Goal: Task Accomplishment & Management: Use online tool/utility

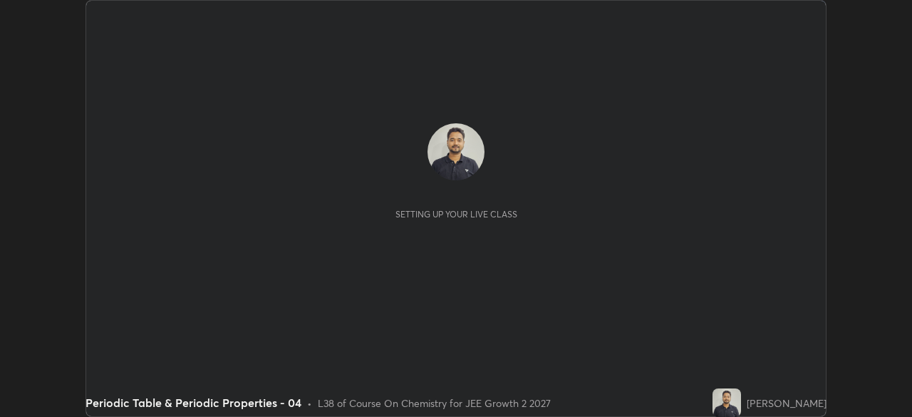
scroll to position [417, 912]
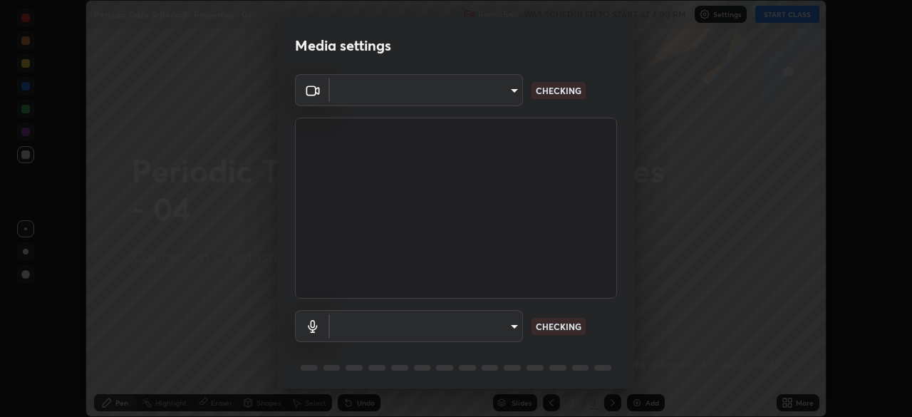
type input "8e51ced37930e971e34d94304a72bdf124377ca82fa83f25b6b4e34e328f1921"
click at [513, 325] on body "Erase all Periodic Table & Periodic Properties - 04 Recording WAS SCHEDULED TO …" at bounding box center [456, 208] width 912 height 417
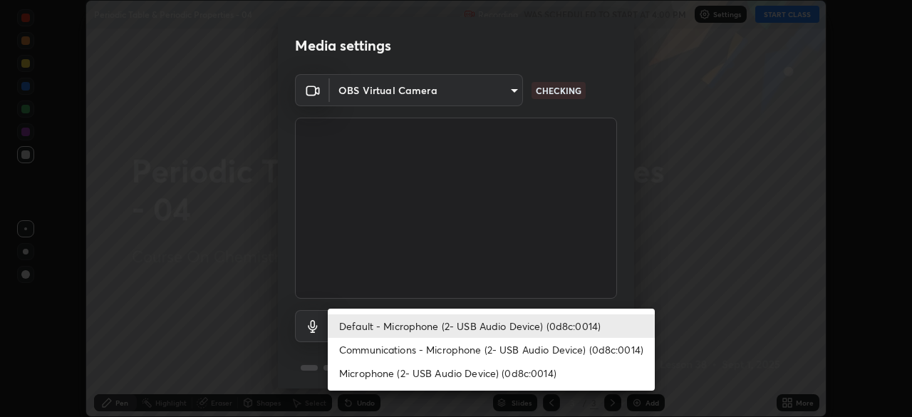
click at [508, 344] on li "Communications - Microphone (2- USB Audio Device) (0d8c:0014)" at bounding box center [491, 349] width 327 height 23
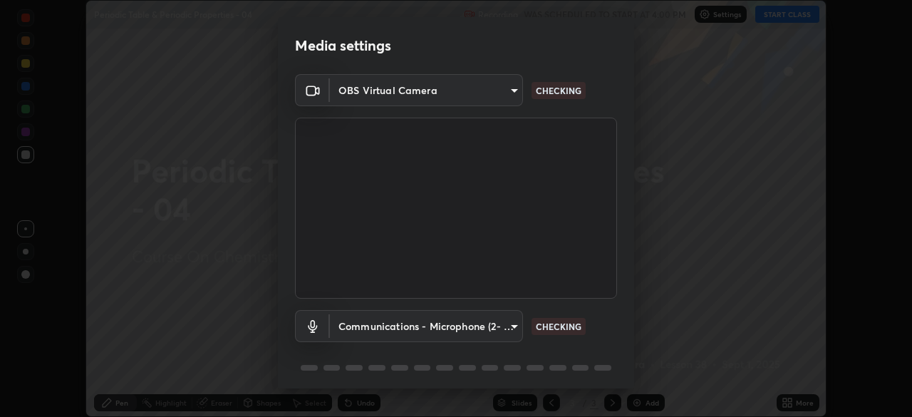
click at [503, 324] on body "Erase all Periodic Table & Periodic Properties - 04 Recording WAS SCHEDULED TO …" at bounding box center [456, 208] width 912 height 417
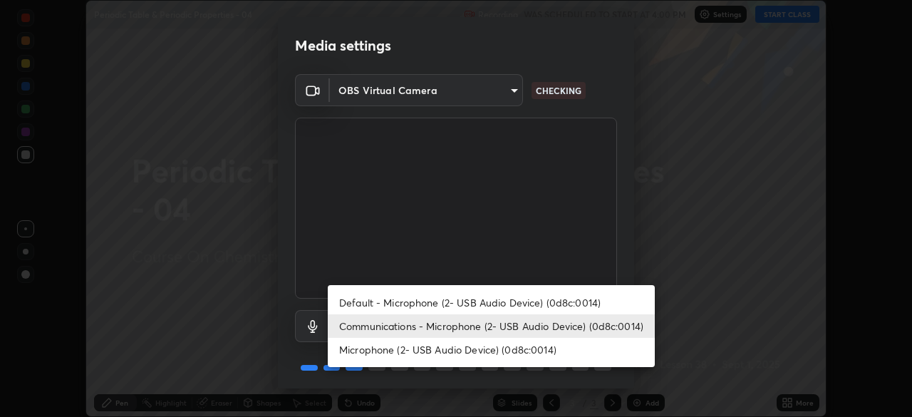
click at [504, 301] on li "Default - Microphone (2- USB Audio Device) (0d8c:0014)" at bounding box center [491, 302] width 327 height 23
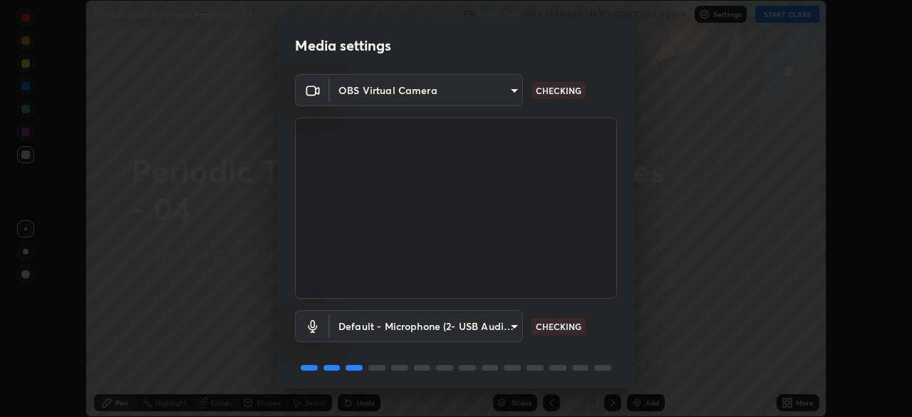
type input "default"
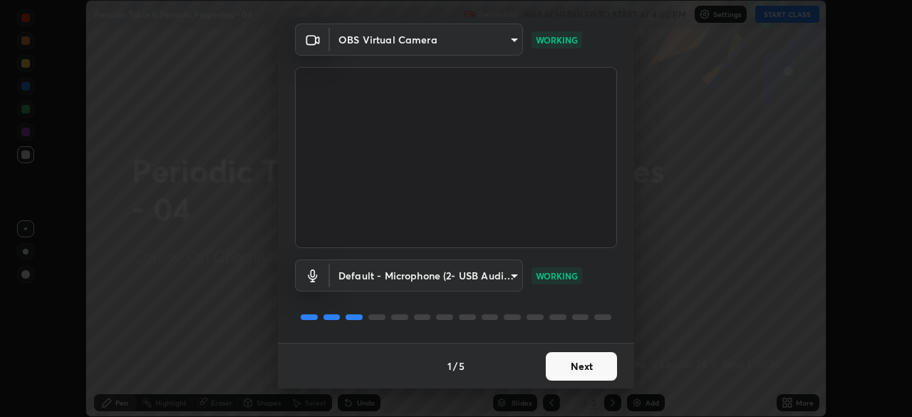
click at [572, 365] on button "Next" at bounding box center [580, 366] width 71 height 28
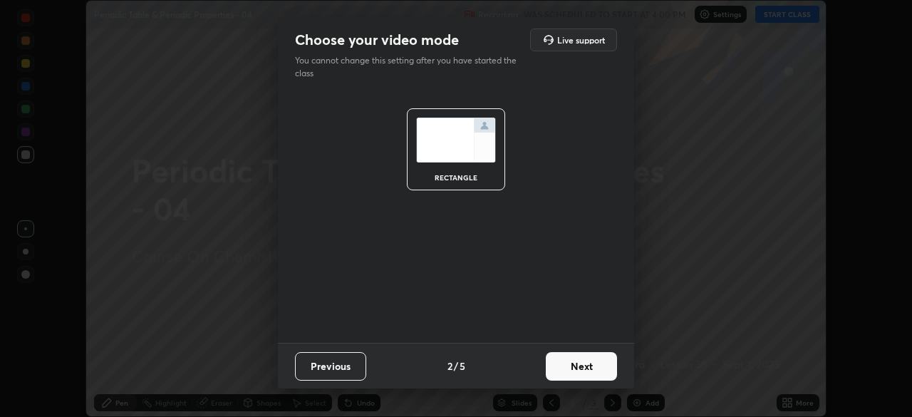
click at [574, 365] on button "Next" at bounding box center [580, 366] width 71 height 28
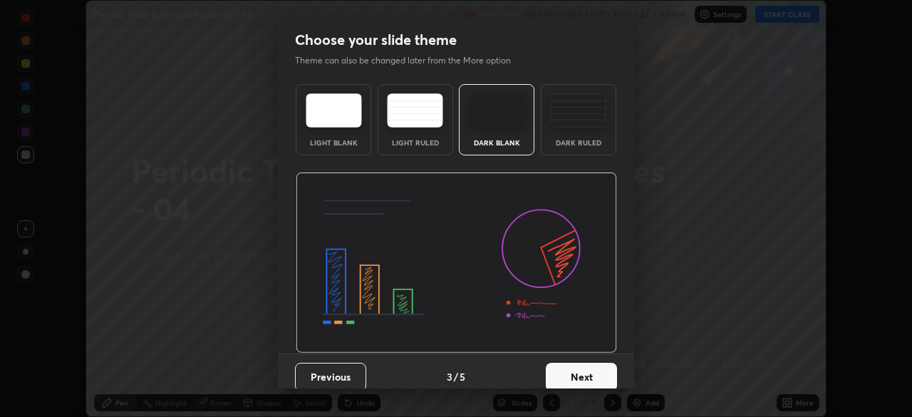
click at [598, 372] on button "Next" at bounding box center [580, 376] width 71 height 28
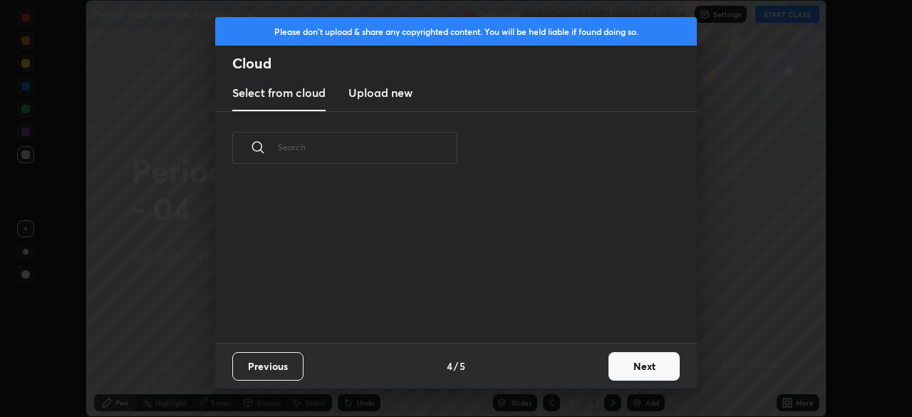
click at [622, 365] on button "Next" at bounding box center [643, 366] width 71 height 28
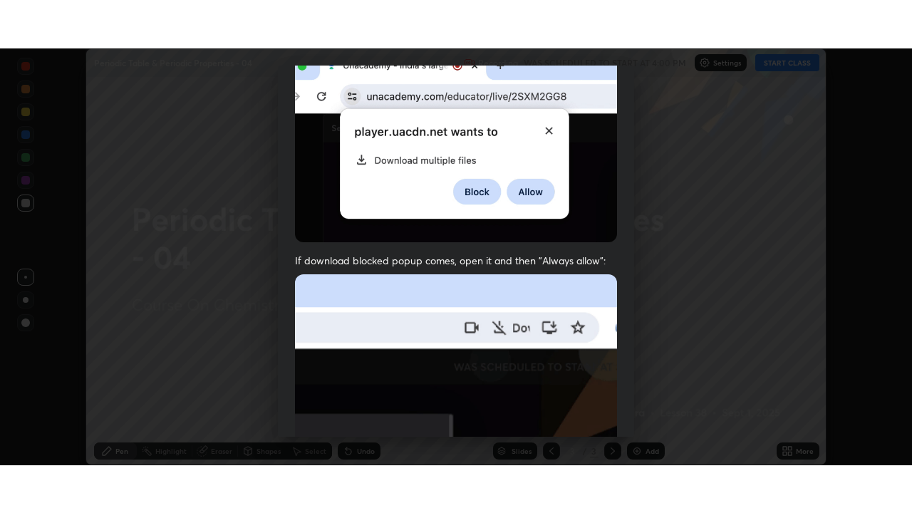
scroll to position [341, 0]
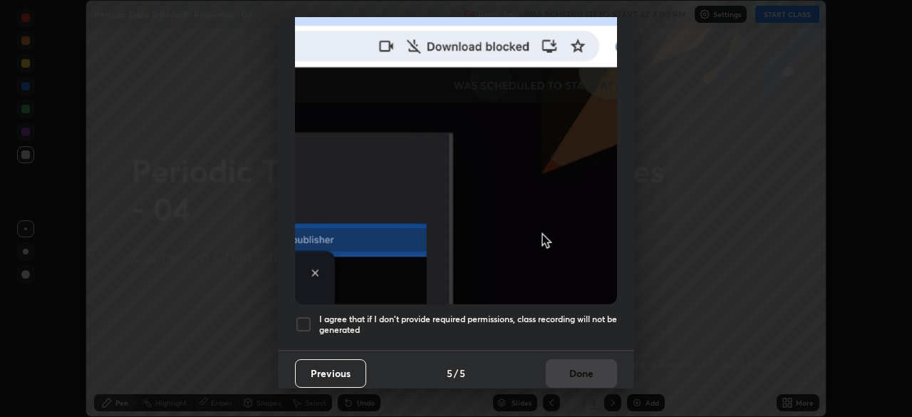
click at [561, 323] on h5 "I agree that if I don't provide required permissions, class recording will not …" at bounding box center [468, 324] width 298 height 22
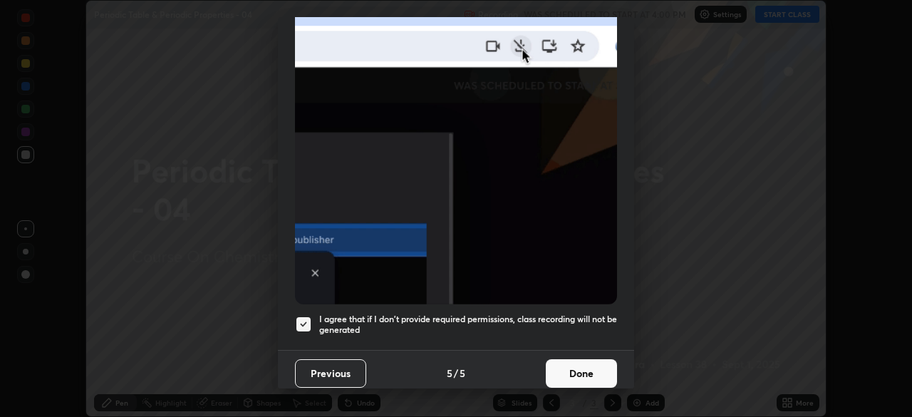
click at [568, 373] on button "Done" at bounding box center [580, 373] width 71 height 28
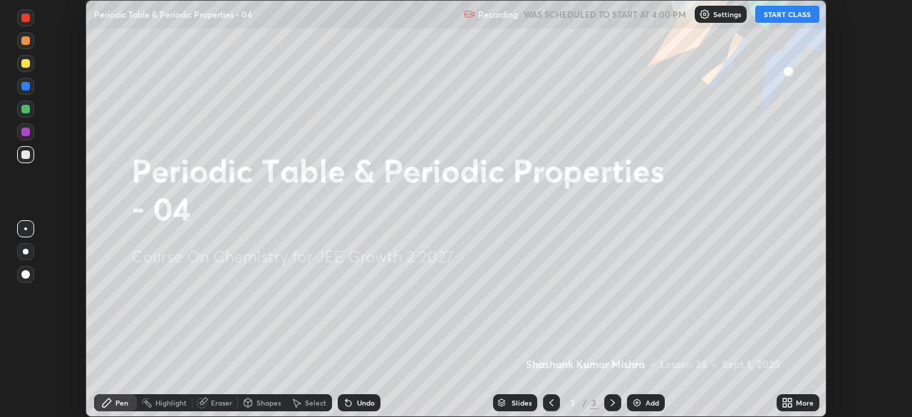
click at [788, 13] on button "START CLASS" at bounding box center [787, 14] width 64 height 17
click at [786, 399] on icon at bounding box center [785, 400] width 4 height 4
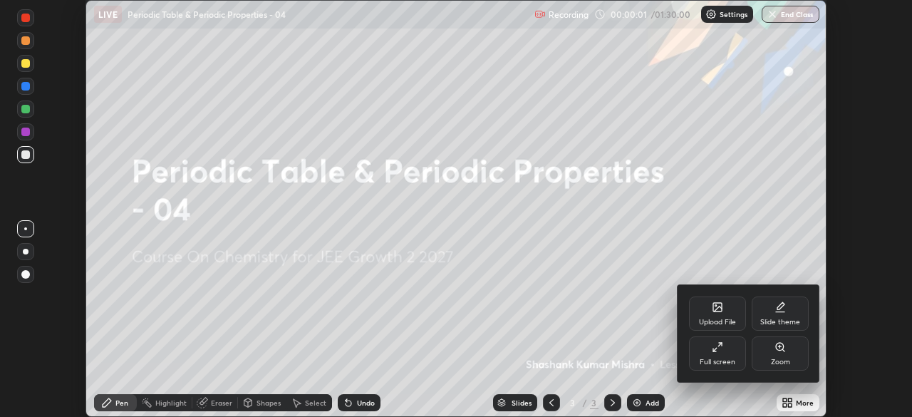
click at [731, 358] on div "Full screen" at bounding box center [717, 361] width 36 height 7
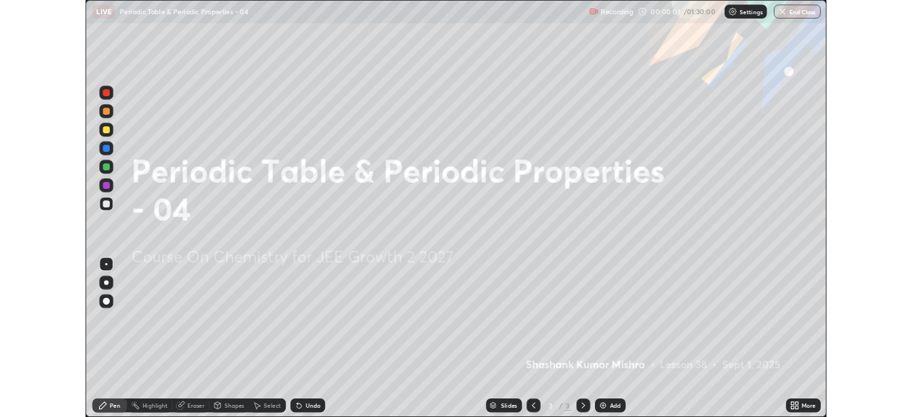
scroll to position [513, 912]
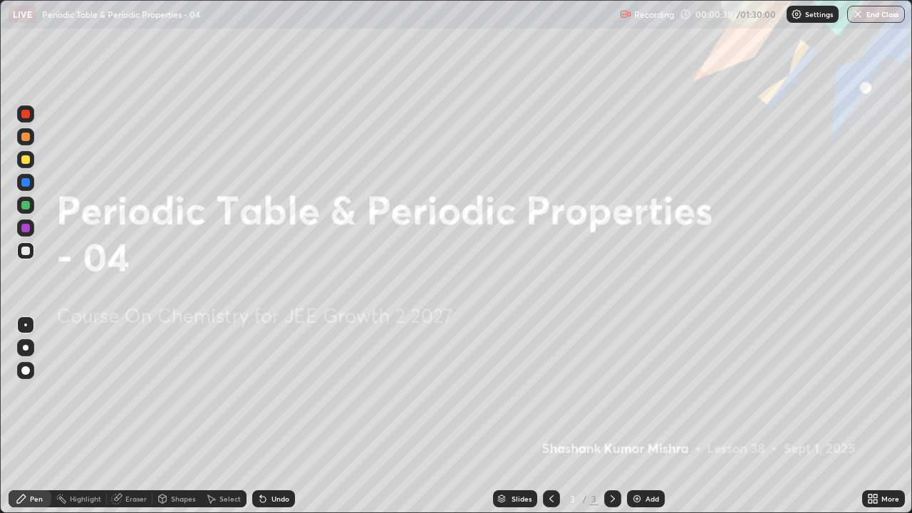
click at [634, 416] on img at bounding box center [636, 498] width 11 height 11
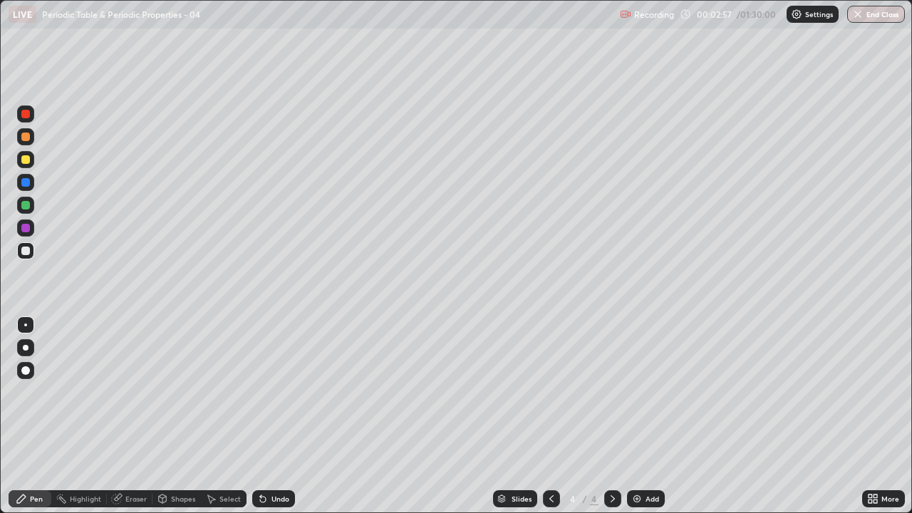
click at [273, 416] on div "Undo" at bounding box center [280, 498] width 18 height 7
click at [268, 416] on div "Undo" at bounding box center [273, 498] width 43 height 17
click at [261, 416] on icon at bounding box center [263, 499] width 6 height 6
click at [266, 416] on icon at bounding box center [262, 498] width 11 height 11
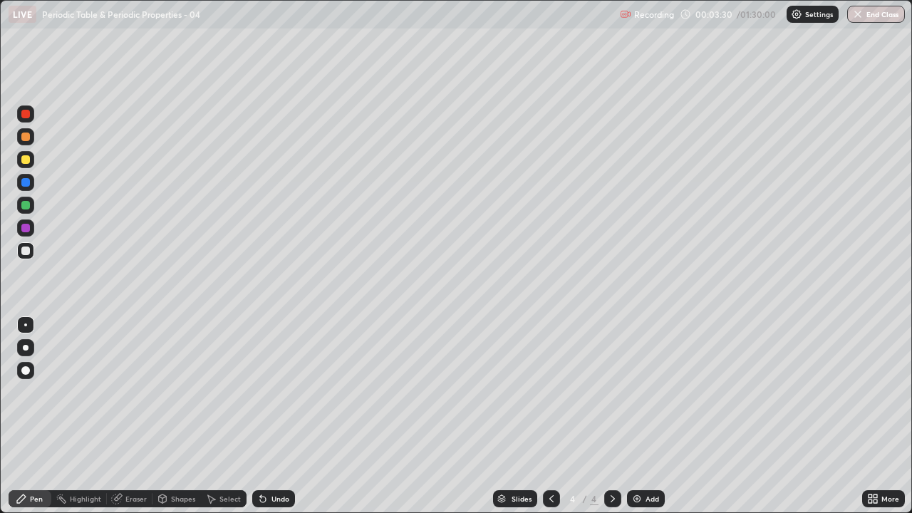
click at [221, 416] on div "Select" at bounding box center [229, 498] width 21 height 7
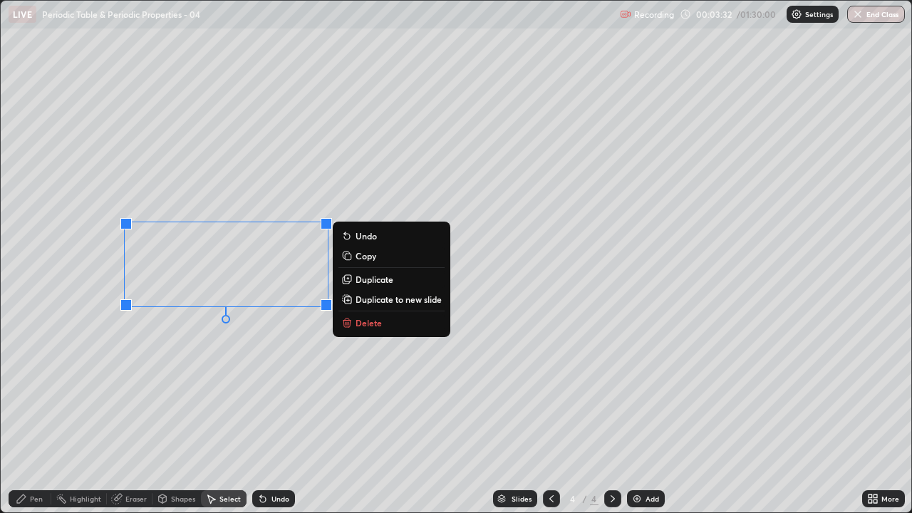
click at [370, 318] on p "Delete" at bounding box center [368, 322] width 26 height 11
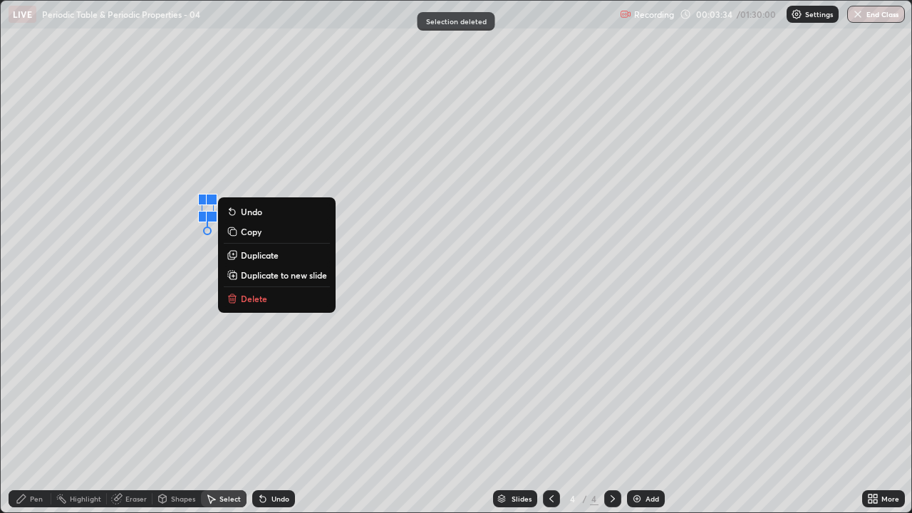
click at [258, 293] on p "Delete" at bounding box center [254, 298] width 26 height 11
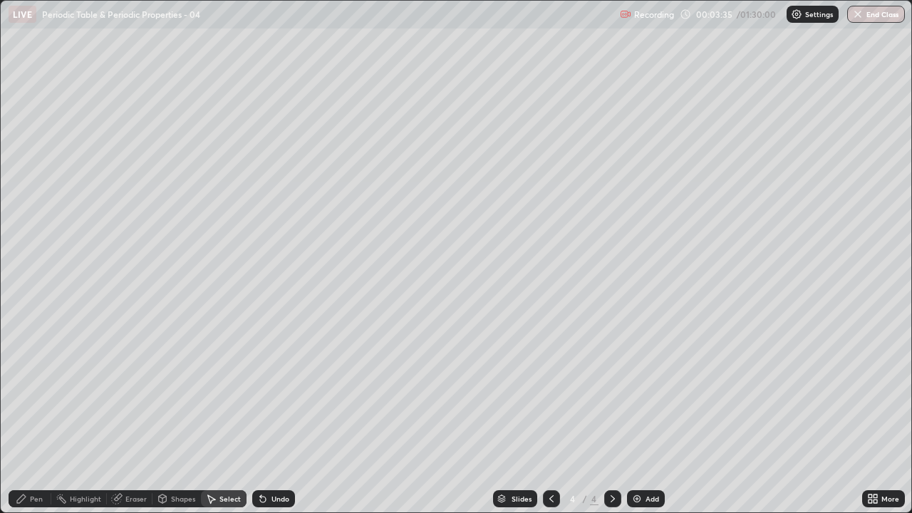
click at [36, 416] on div "Pen" at bounding box center [36, 498] width 13 height 7
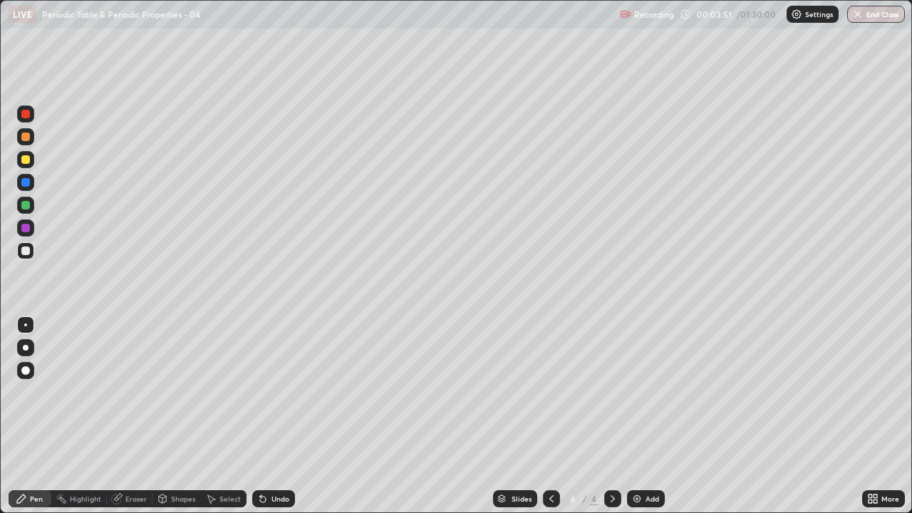
click at [286, 416] on div "Undo" at bounding box center [273, 498] width 43 height 17
click at [127, 416] on div "Eraser" at bounding box center [135, 498] width 21 height 7
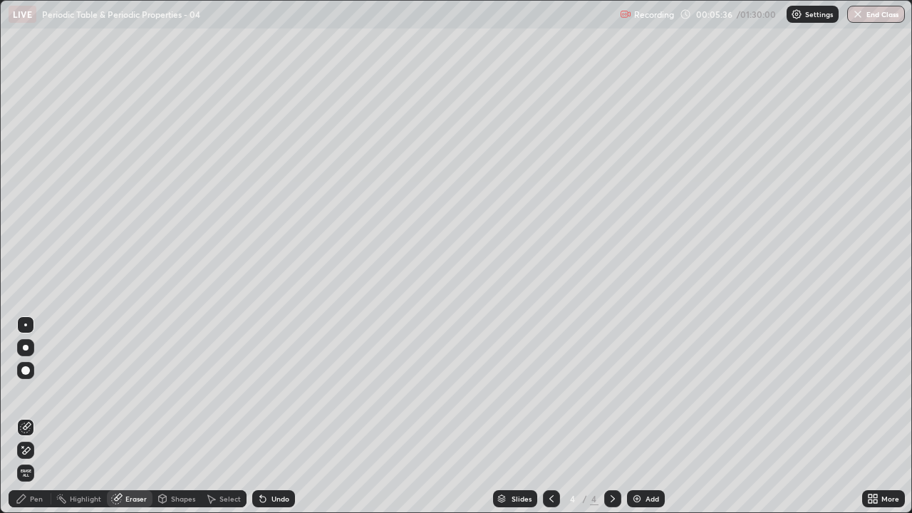
click at [26, 416] on span "Erase all" at bounding box center [26, 473] width 16 height 9
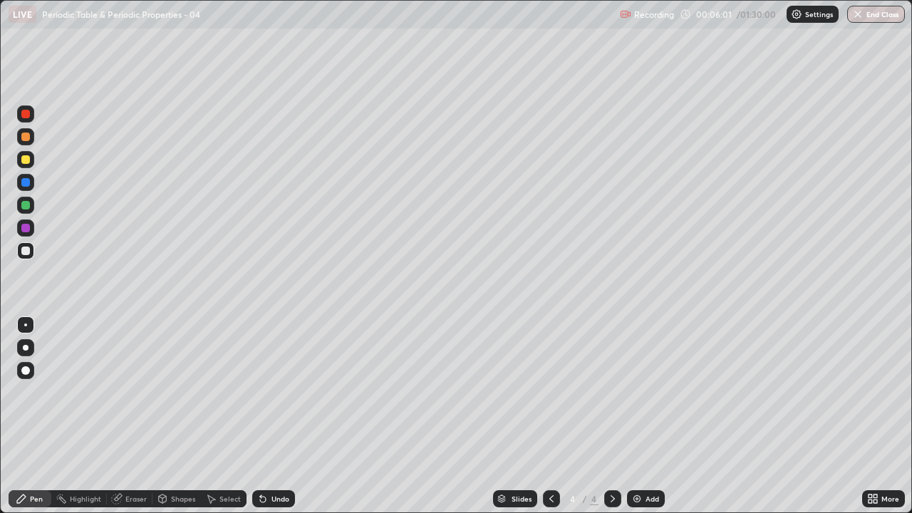
click at [177, 416] on div "Shapes" at bounding box center [183, 498] width 24 height 7
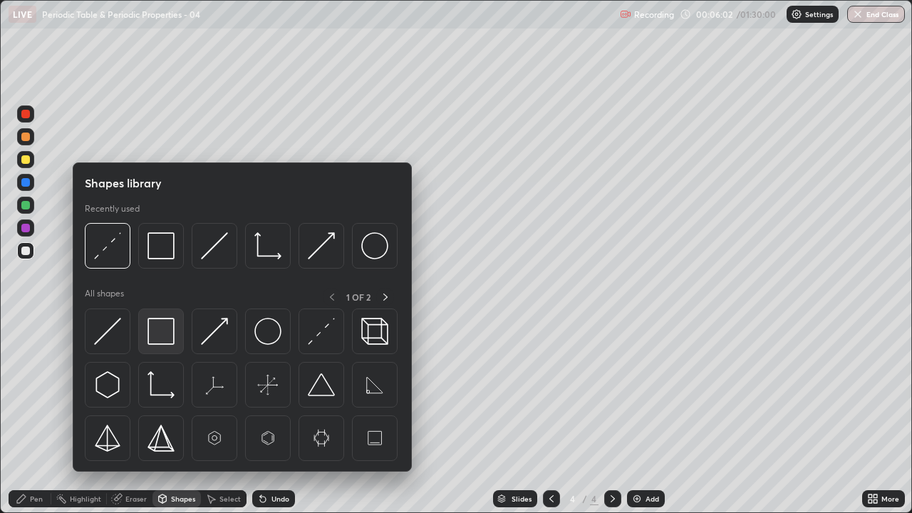
click at [164, 322] on img at bounding box center [160, 331] width 27 height 27
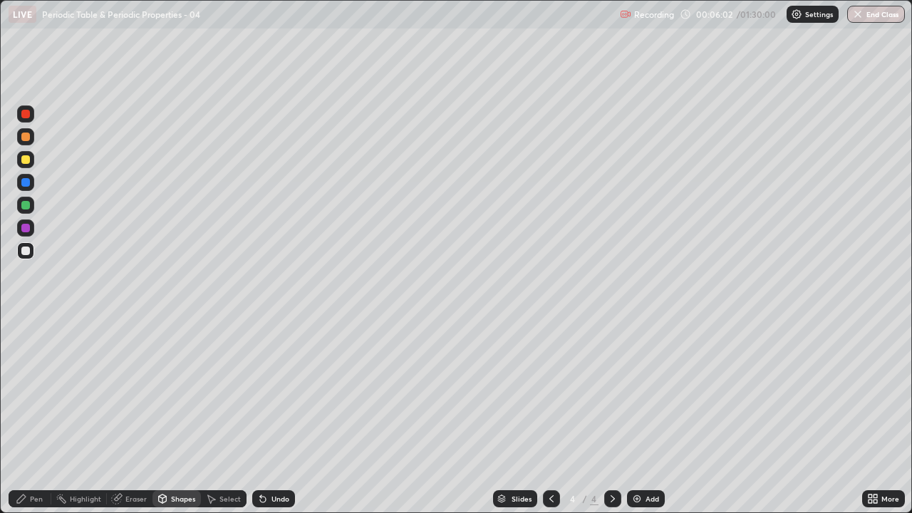
click at [28, 208] on div at bounding box center [25, 205] width 9 height 9
click at [36, 416] on div "Pen" at bounding box center [30, 498] width 43 height 17
click at [28, 252] on div at bounding box center [25, 250] width 9 height 9
click at [22, 248] on div at bounding box center [25, 250] width 9 height 9
click at [641, 416] on div "Add" at bounding box center [646, 498] width 38 height 17
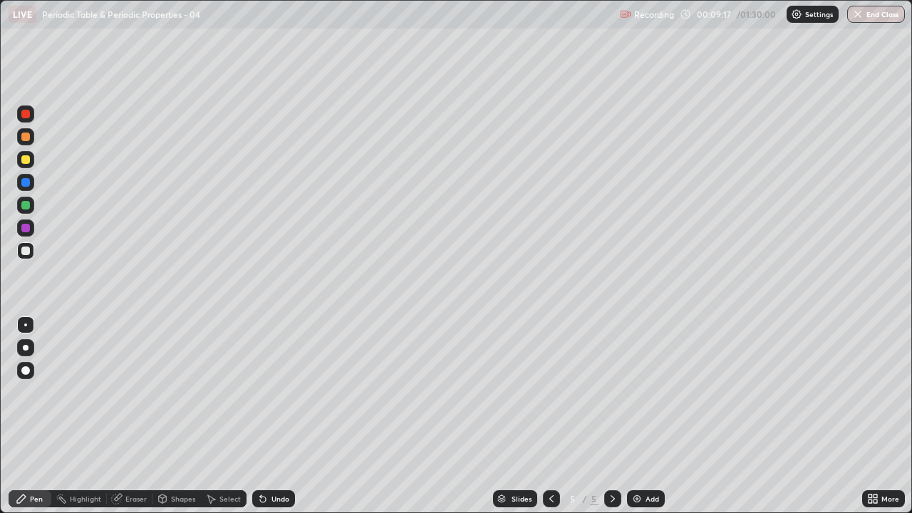
click at [135, 416] on div "Eraser" at bounding box center [135, 498] width 21 height 7
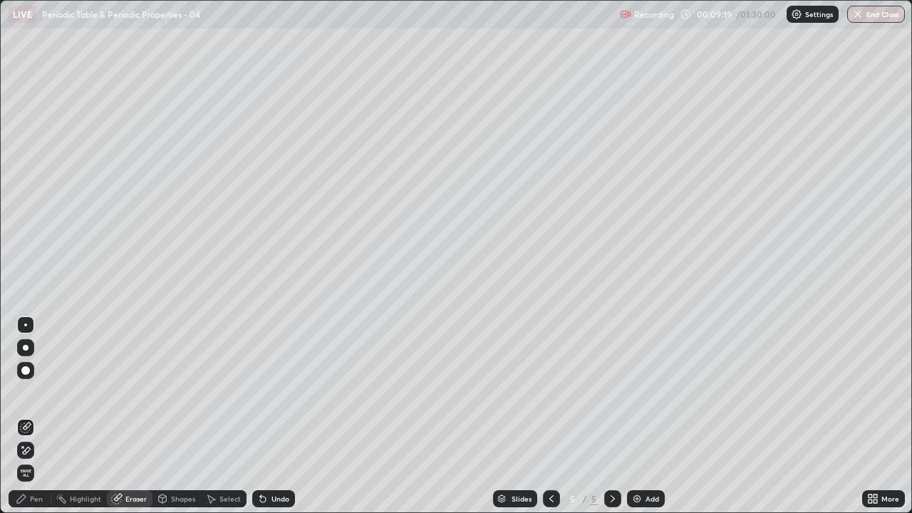
click at [33, 416] on div "Pen" at bounding box center [36, 498] width 13 height 7
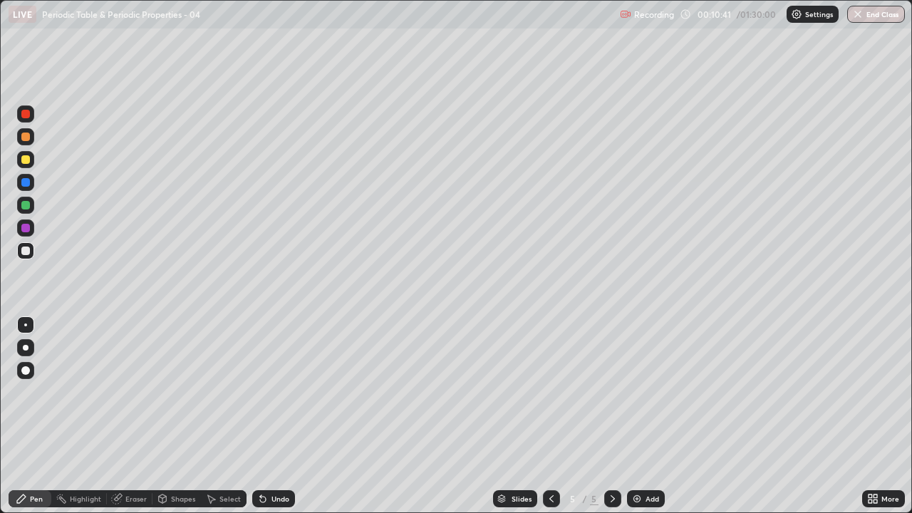
click at [216, 416] on div "Select" at bounding box center [224, 498] width 46 height 17
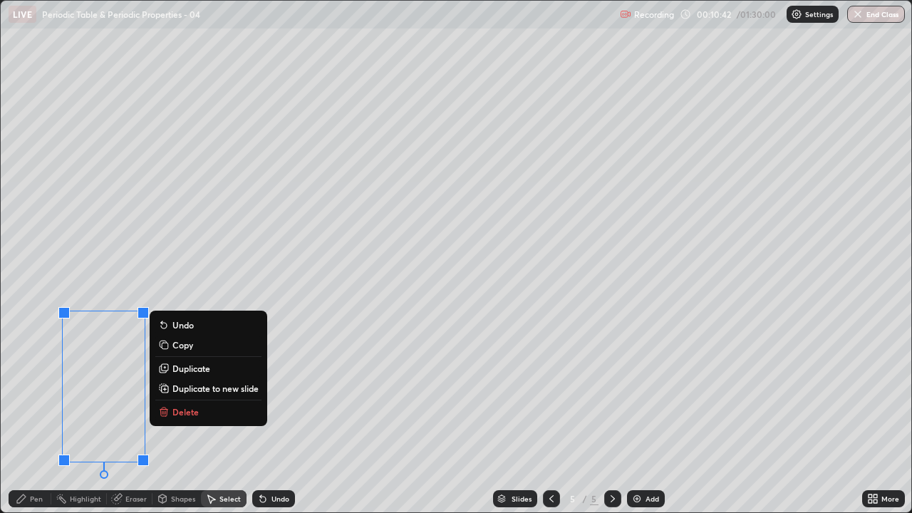
click at [184, 407] on p "Delete" at bounding box center [185, 411] width 26 height 11
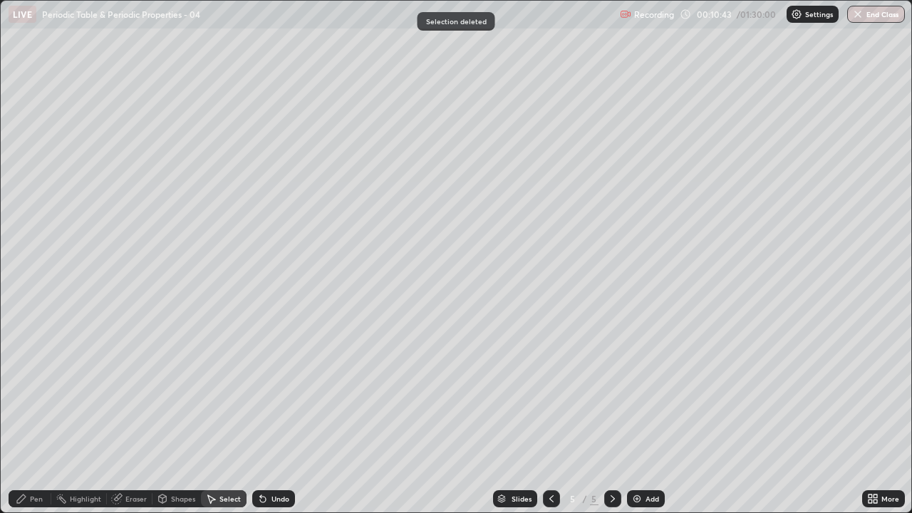
click at [36, 416] on div "Pen" at bounding box center [36, 498] width 13 height 7
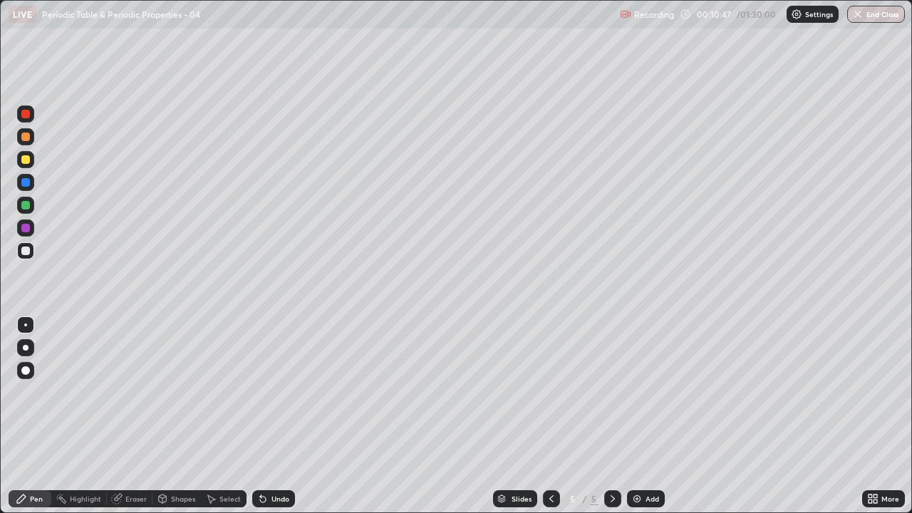
click at [260, 416] on icon at bounding box center [263, 499] width 6 height 6
click at [220, 416] on div "Select" at bounding box center [229, 498] width 21 height 7
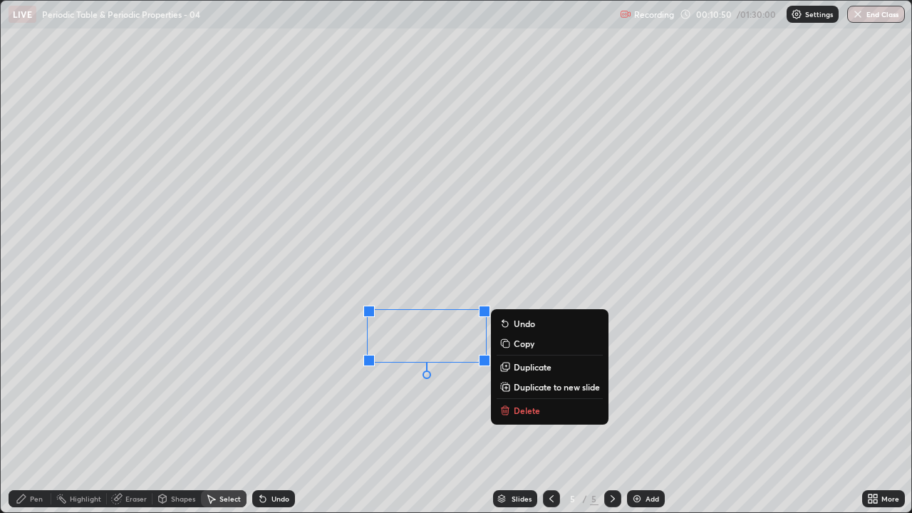
click at [515, 403] on button "Delete" at bounding box center [549, 410] width 106 height 17
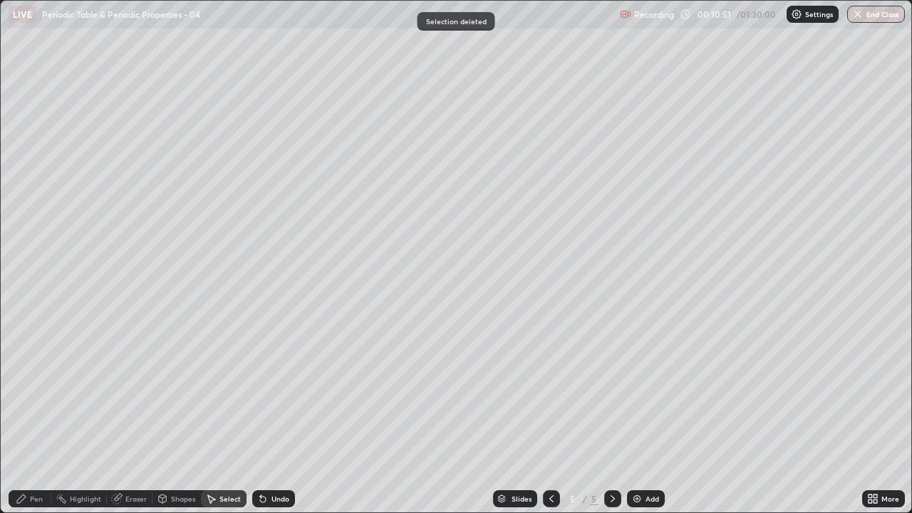
click at [23, 416] on icon at bounding box center [21, 498] width 11 height 11
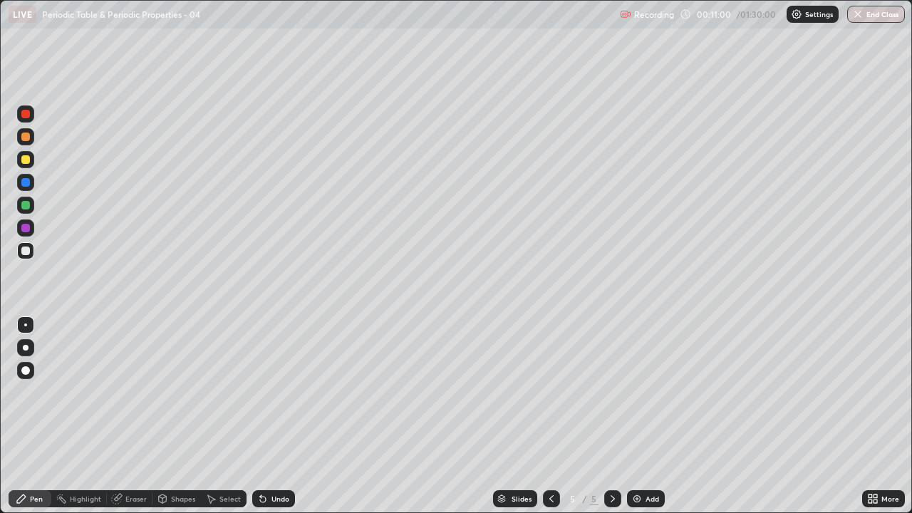
click at [236, 416] on div "Select" at bounding box center [229, 498] width 21 height 7
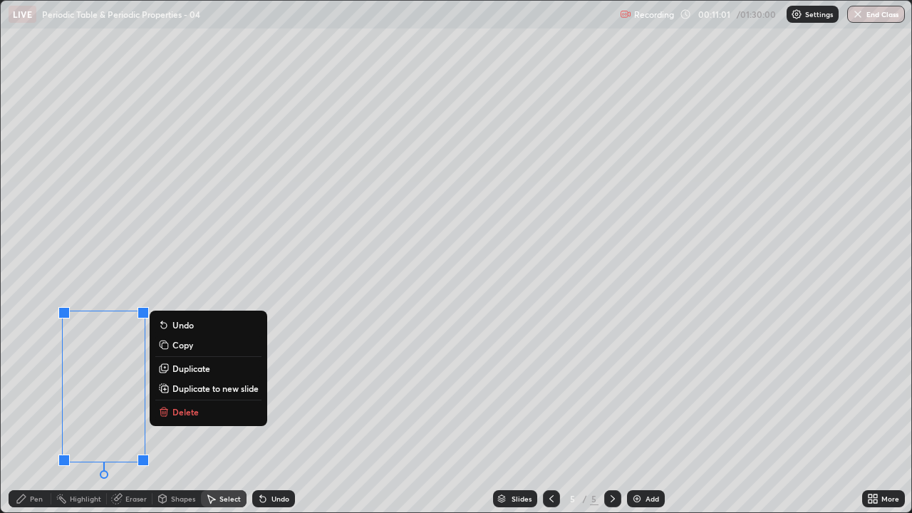
click at [179, 406] on p "Delete" at bounding box center [185, 411] width 26 height 11
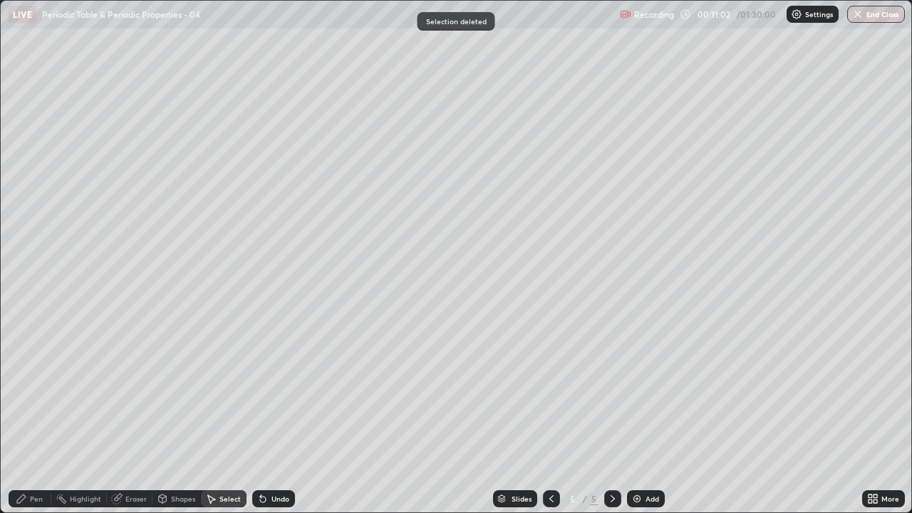
click at [29, 416] on div "Pen" at bounding box center [30, 498] width 43 height 17
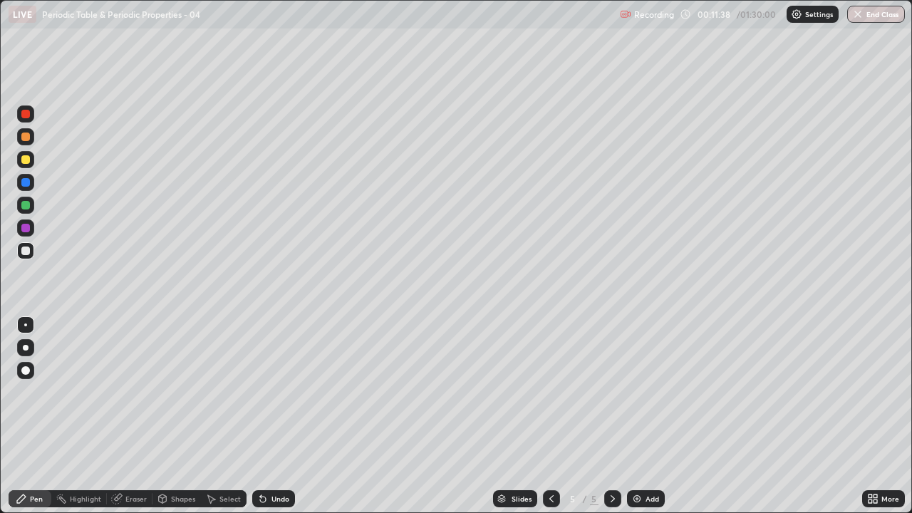
click at [214, 416] on icon at bounding box center [210, 498] width 11 height 11
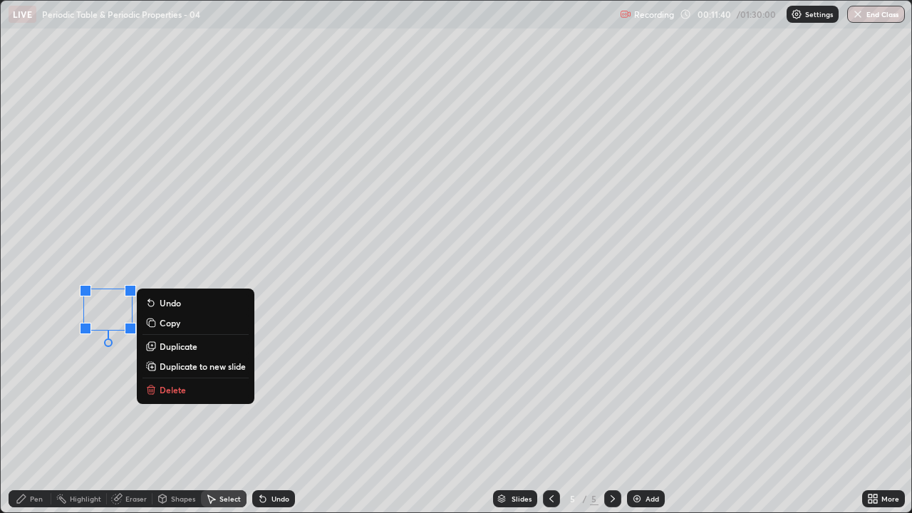
click at [170, 387] on p "Delete" at bounding box center [173, 389] width 26 height 11
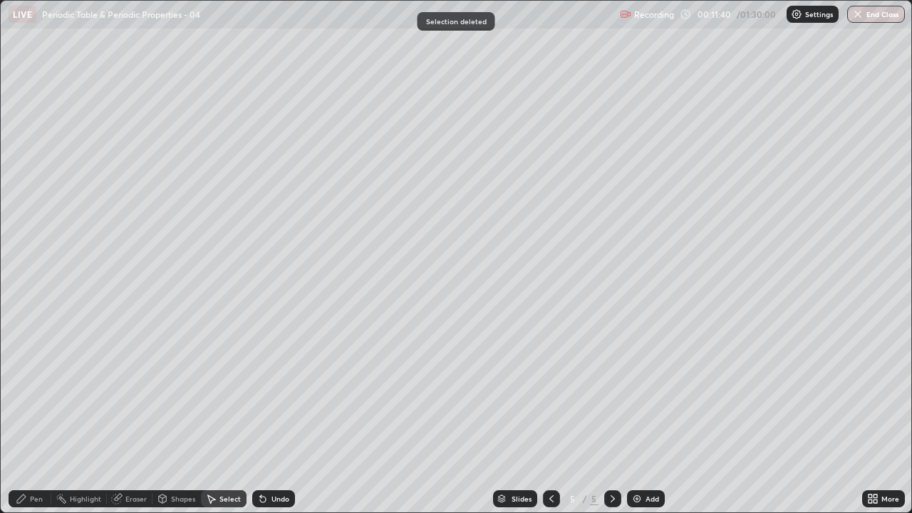
click at [33, 416] on div "Pen" at bounding box center [36, 498] width 13 height 7
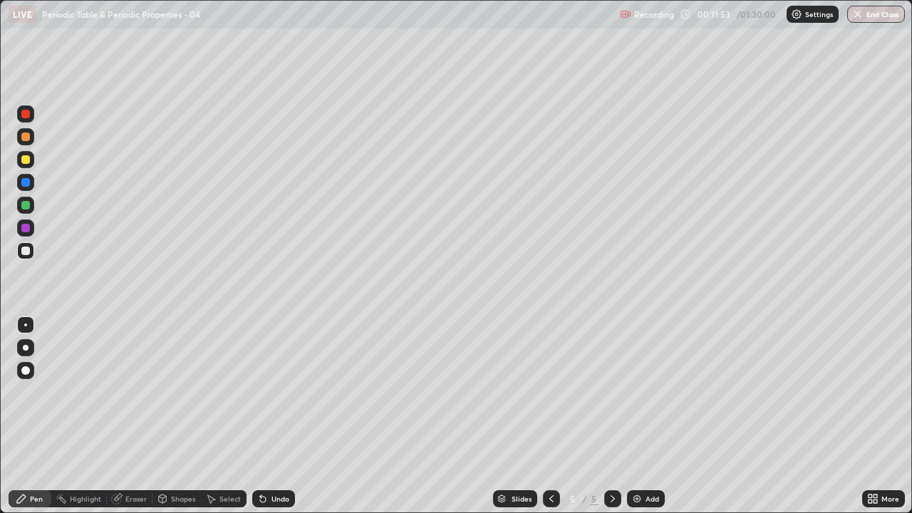
click at [634, 416] on img at bounding box center [636, 498] width 11 height 11
click at [263, 416] on div "Undo" at bounding box center [273, 498] width 43 height 17
click at [263, 416] on icon at bounding box center [263, 499] width 6 height 6
click at [273, 416] on div "Undo" at bounding box center [280, 498] width 18 height 7
click at [271, 416] on div "Undo" at bounding box center [273, 498] width 43 height 17
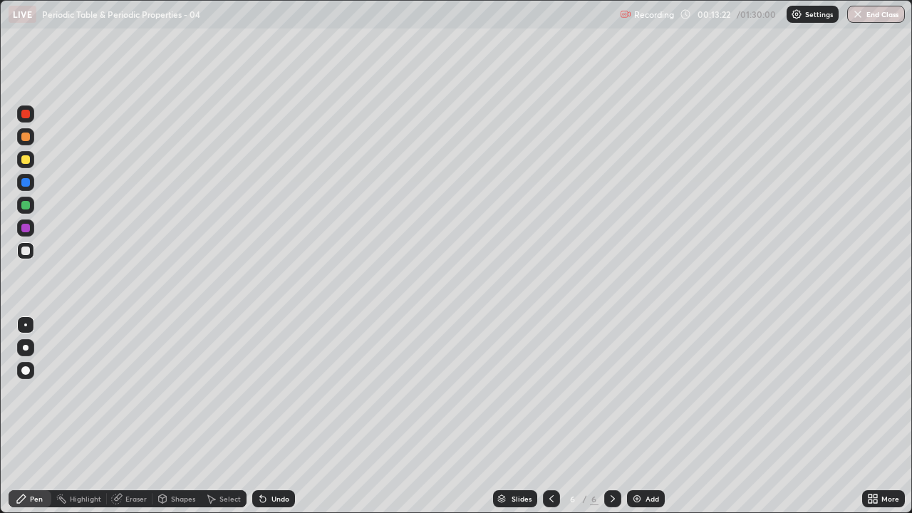
click at [260, 416] on icon at bounding box center [260, 495] width 1 height 1
click at [220, 416] on div "Select" at bounding box center [229, 498] width 21 height 7
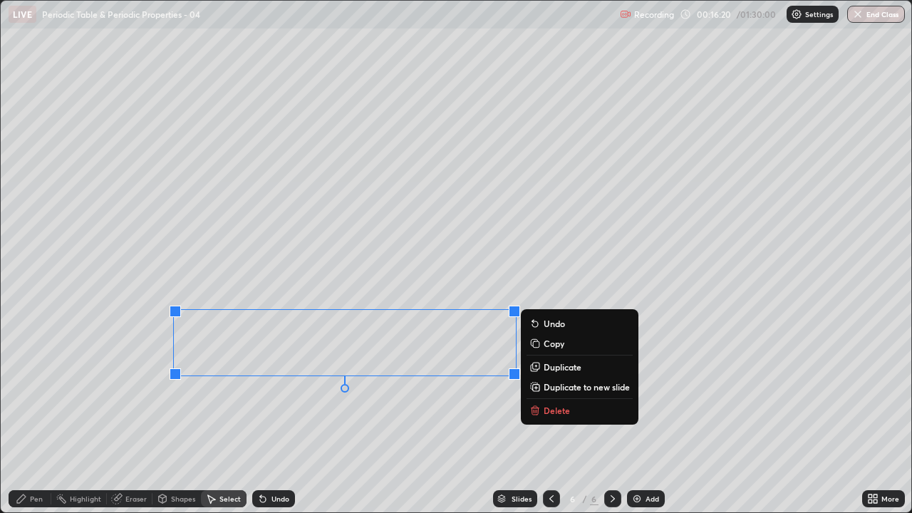
click at [553, 410] on p "Delete" at bounding box center [556, 409] width 26 height 11
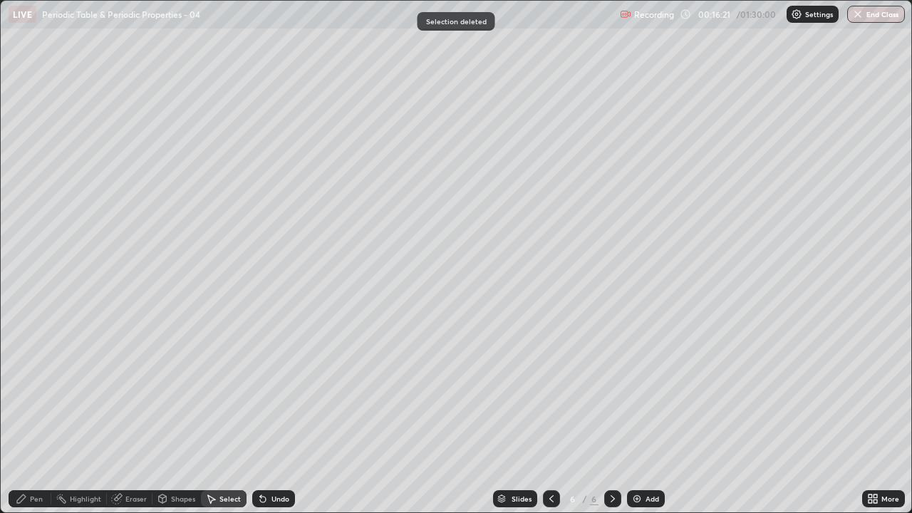
click at [23, 416] on icon at bounding box center [21, 498] width 11 height 11
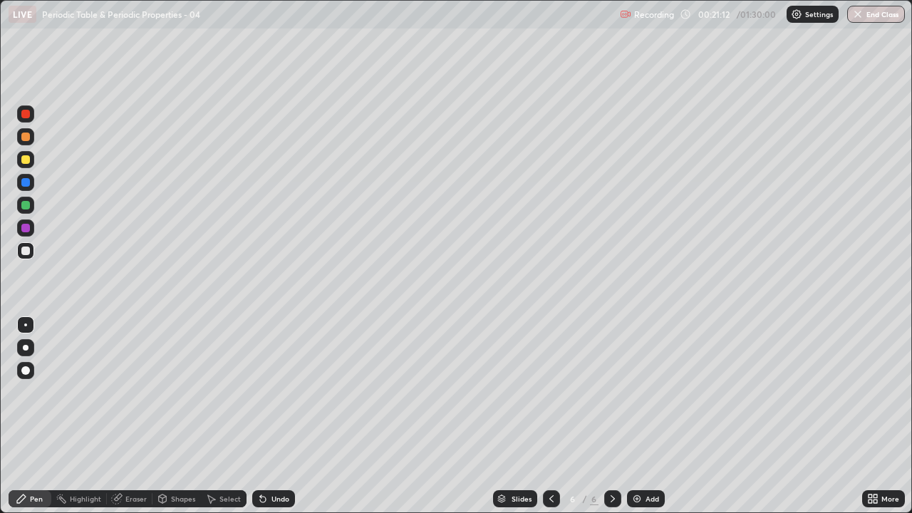
click at [131, 416] on div "Eraser" at bounding box center [135, 498] width 21 height 7
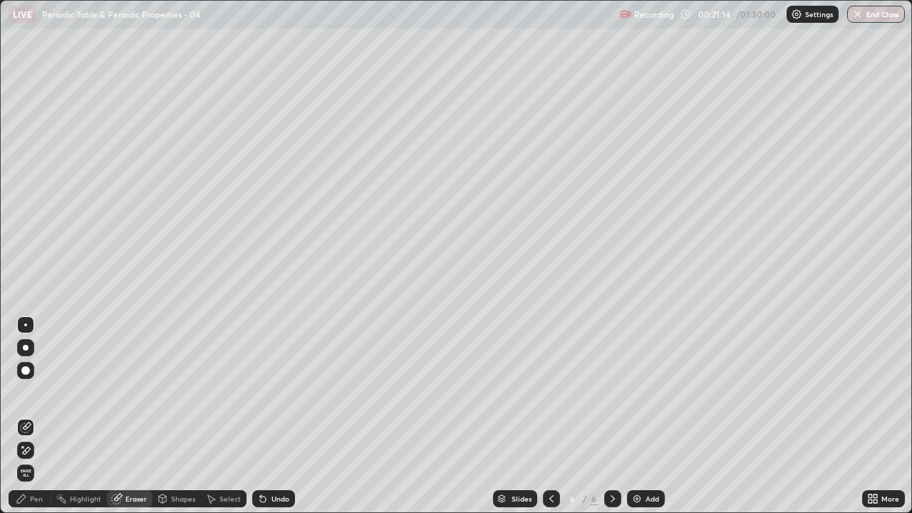
click at [37, 416] on div "Pen" at bounding box center [36, 498] width 13 height 7
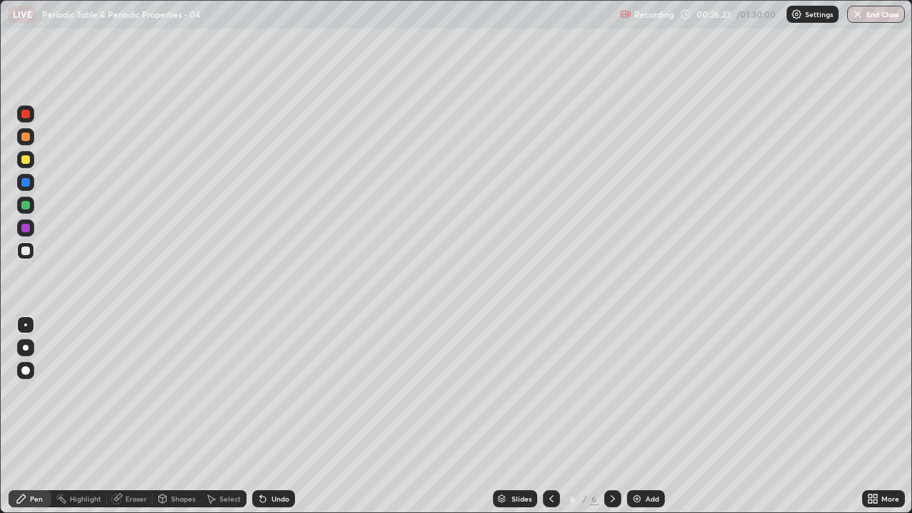
click at [226, 416] on div "Select" at bounding box center [229, 498] width 21 height 7
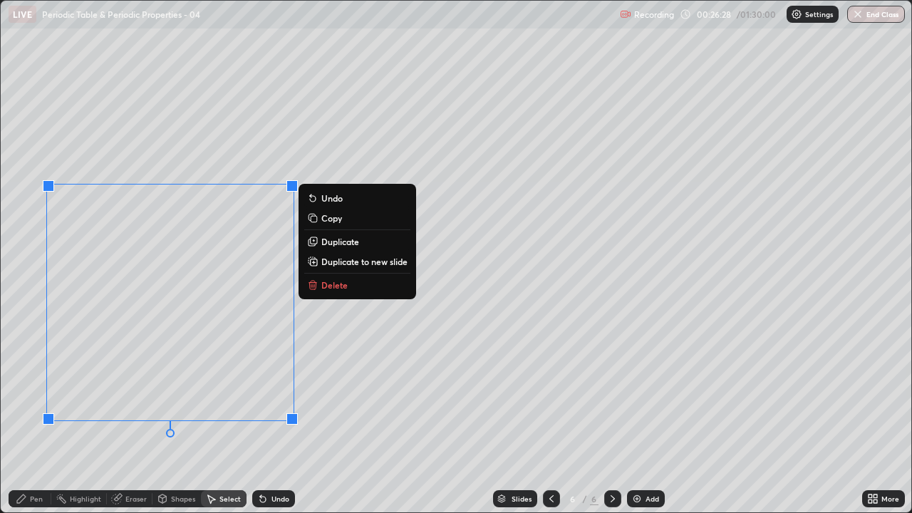
click at [323, 282] on p "Delete" at bounding box center [334, 284] width 26 height 11
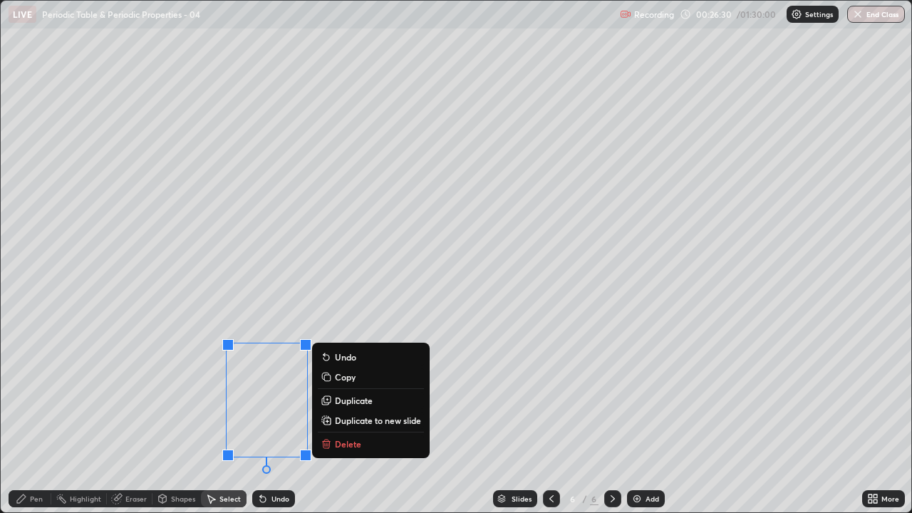
click at [343, 416] on p "Delete" at bounding box center [348, 443] width 26 height 11
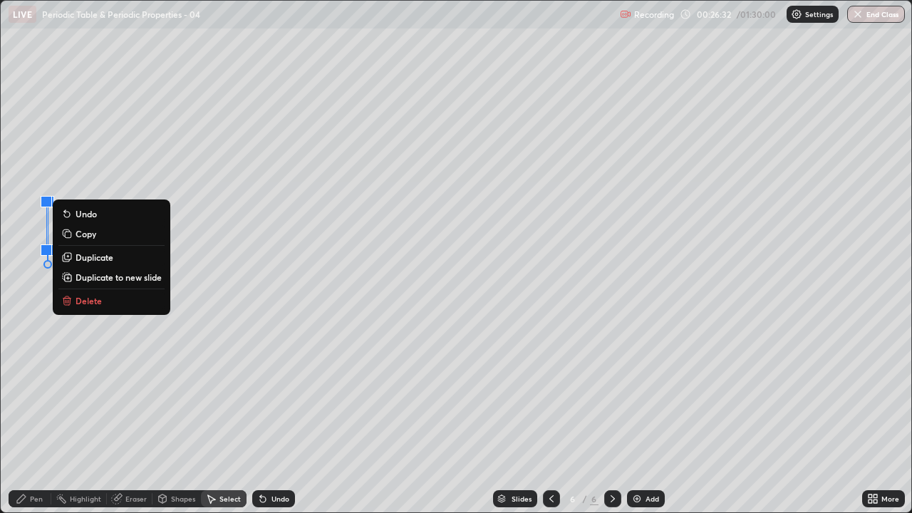
click at [83, 301] on p "Delete" at bounding box center [88, 300] width 26 height 11
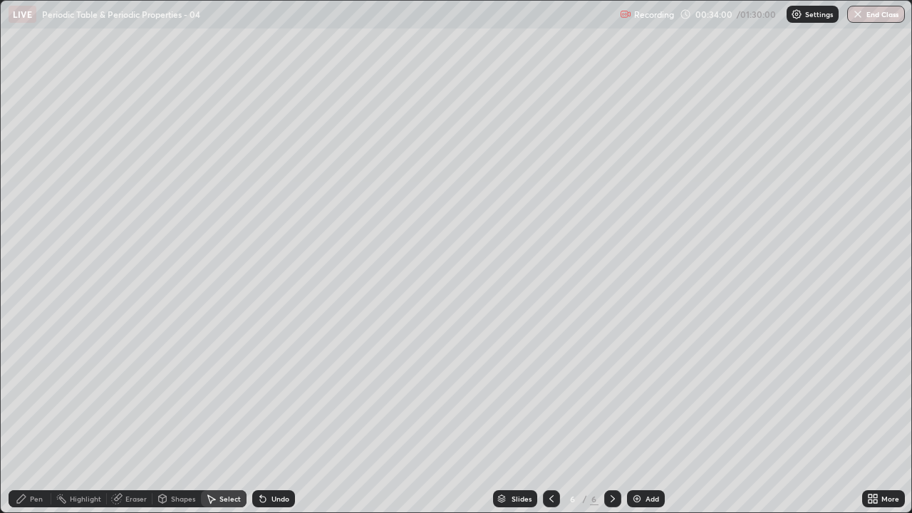
click at [636, 416] on img at bounding box center [636, 498] width 11 height 11
click at [31, 416] on div "Pen" at bounding box center [36, 498] width 13 height 7
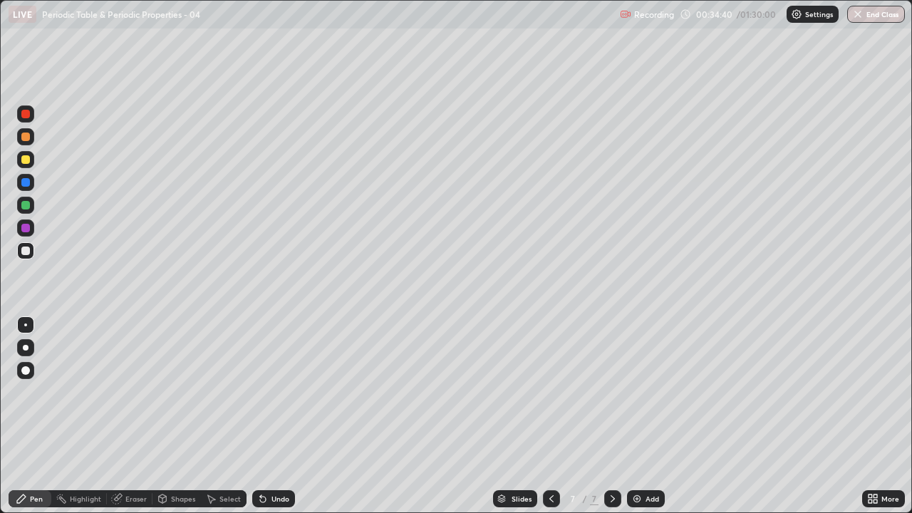
click at [276, 416] on div "Undo" at bounding box center [280, 498] width 18 height 7
click at [273, 416] on div "Undo" at bounding box center [280, 498] width 18 height 7
click at [26, 206] on div at bounding box center [25, 205] width 9 height 9
click at [27, 252] on div at bounding box center [25, 250] width 9 height 9
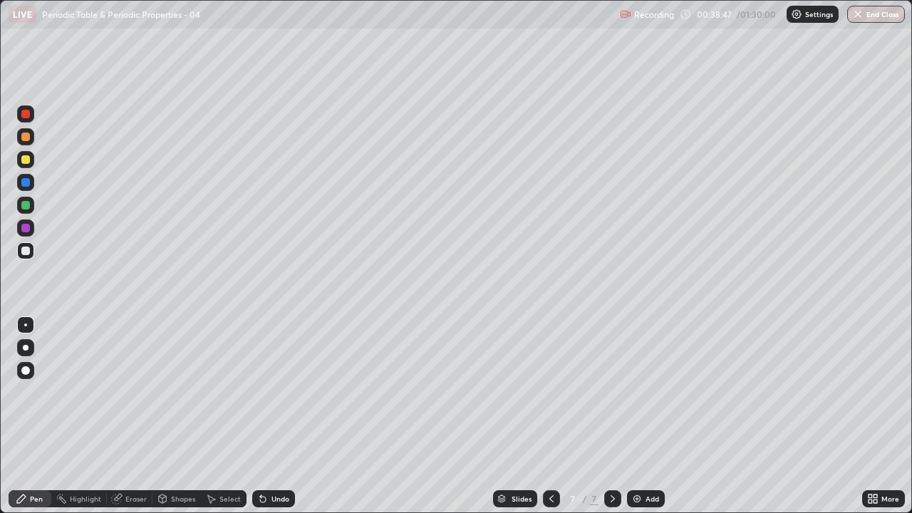
click at [135, 416] on div "Eraser" at bounding box center [135, 498] width 21 height 7
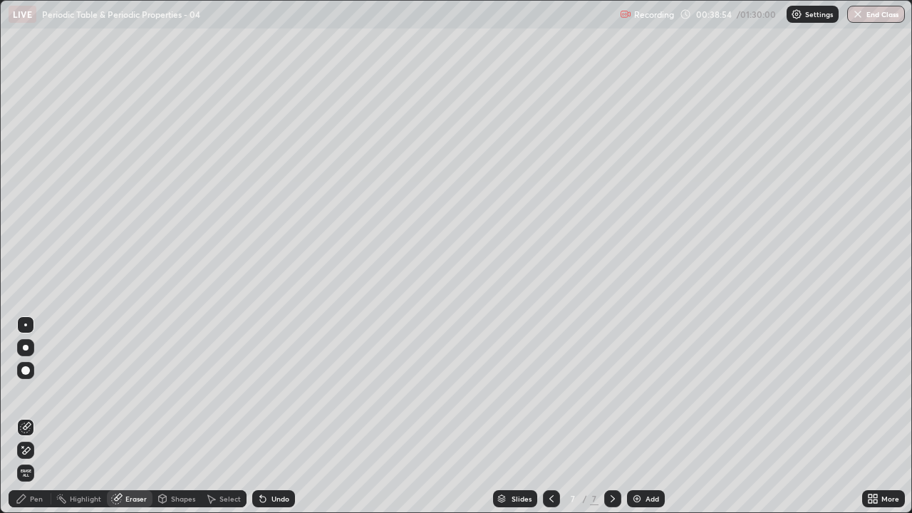
click at [33, 416] on div "Pen" at bounding box center [36, 498] width 13 height 7
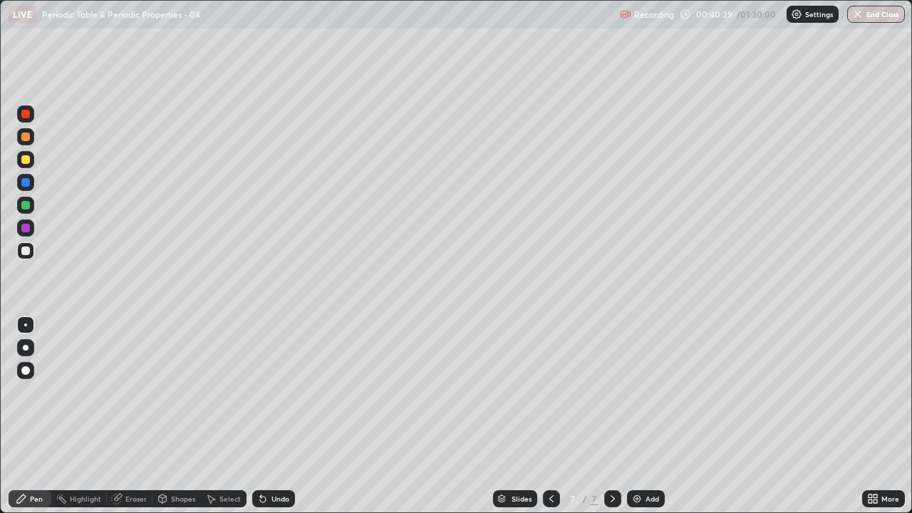
click at [550, 416] on icon at bounding box center [550, 498] width 11 height 11
click at [633, 416] on img at bounding box center [636, 498] width 11 height 11
click at [611, 416] on icon at bounding box center [612, 498] width 11 height 11
click at [550, 416] on icon at bounding box center [550, 498] width 11 height 11
click at [610, 416] on icon at bounding box center [612, 498] width 11 height 11
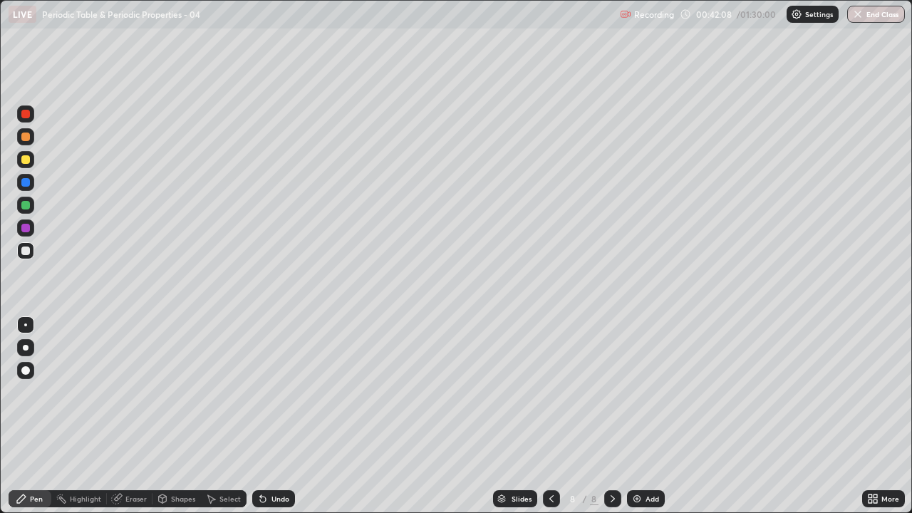
click at [550, 416] on icon at bounding box center [550, 498] width 11 height 11
click at [607, 416] on icon at bounding box center [612, 498] width 11 height 11
click at [228, 416] on div "Select" at bounding box center [229, 498] width 21 height 7
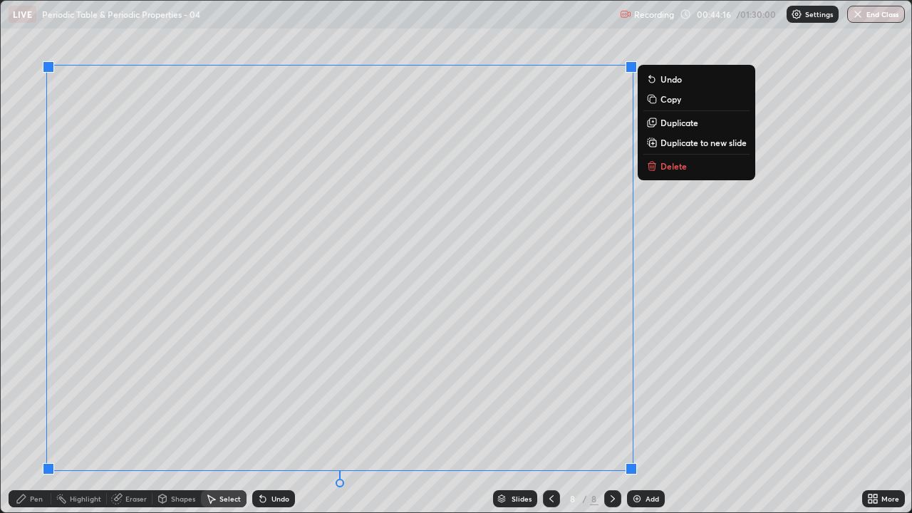
click at [665, 167] on p "Delete" at bounding box center [673, 165] width 26 height 11
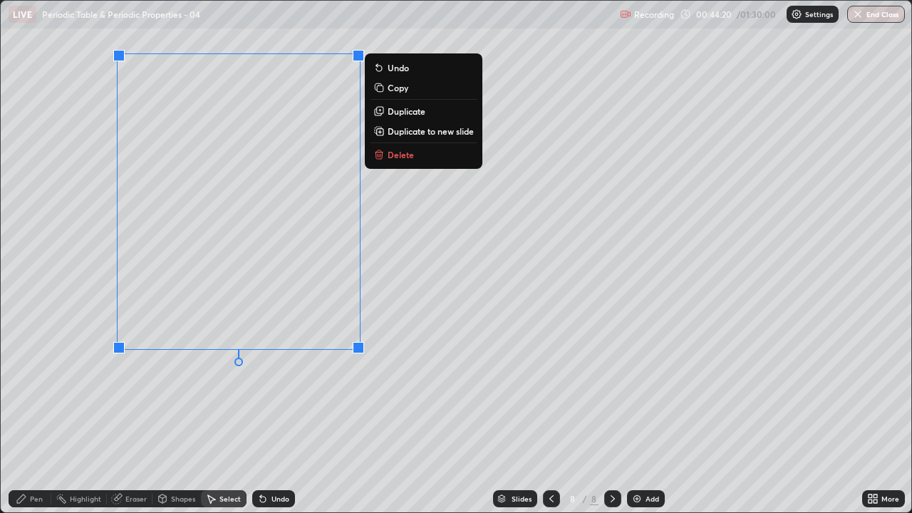
click at [315, 416] on div "0 ° Undo Copy Duplicate Duplicate to new slide Delete" at bounding box center [456, 256] width 910 height 511
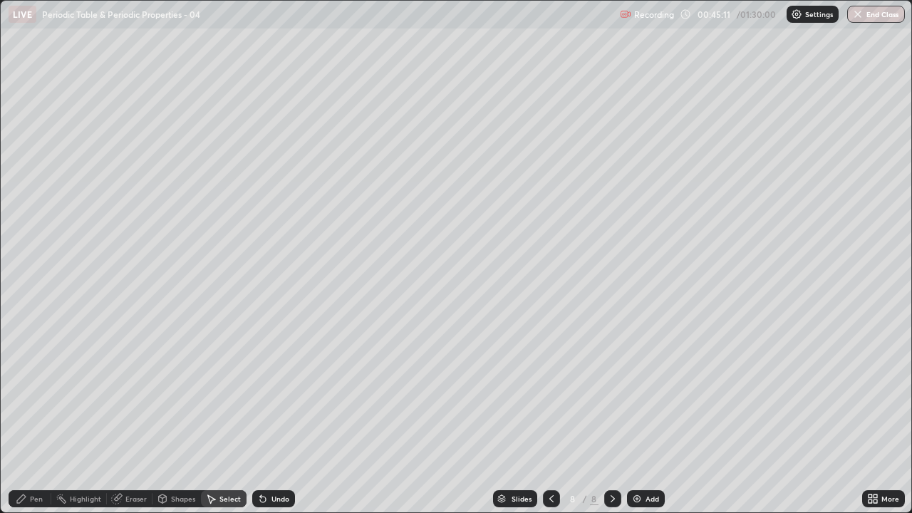
click at [637, 416] on div "Add" at bounding box center [646, 498] width 38 height 17
click at [38, 416] on div "Pen" at bounding box center [36, 498] width 13 height 7
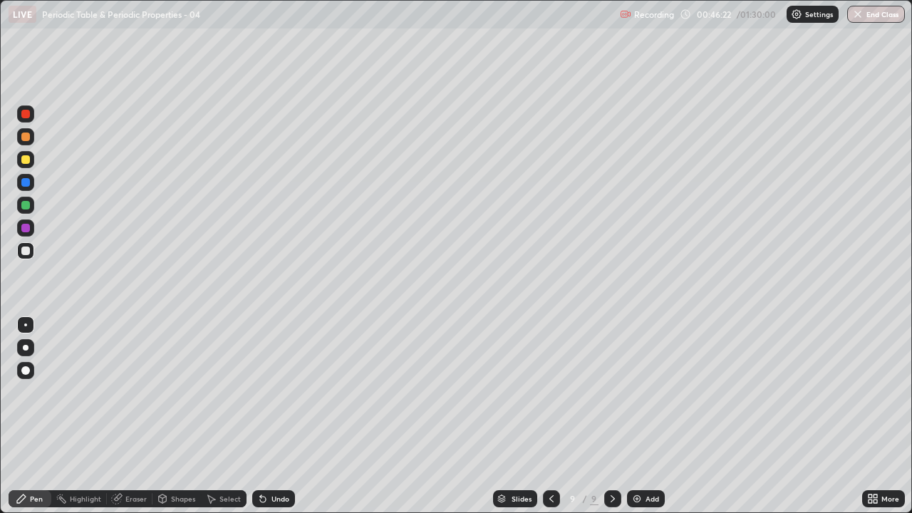
click at [261, 416] on icon at bounding box center [263, 499] width 6 height 6
click at [263, 416] on div "Undo" at bounding box center [273, 498] width 43 height 17
click at [226, 416] on div "Select" at bounding box center [229, 498] width 21 height 7
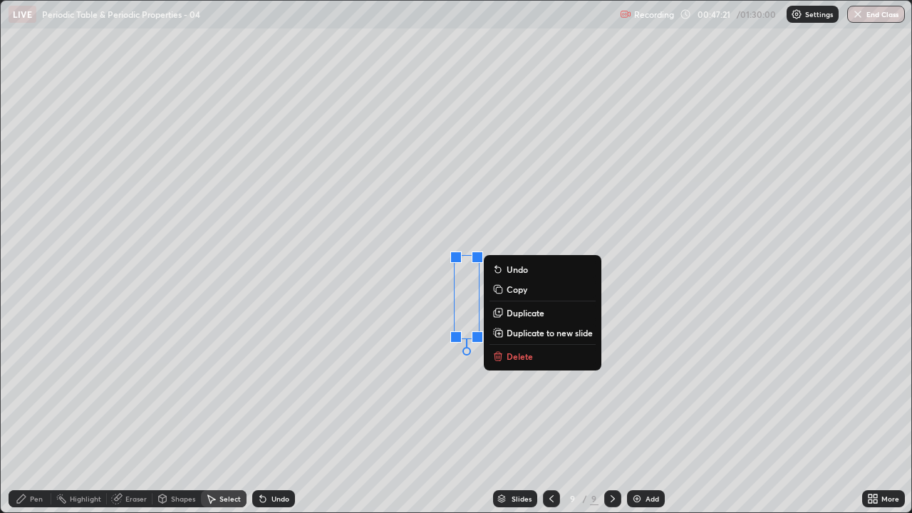
click at [521, 351] on p "Delete" at bounding box center [519, 355] width 26 height 11
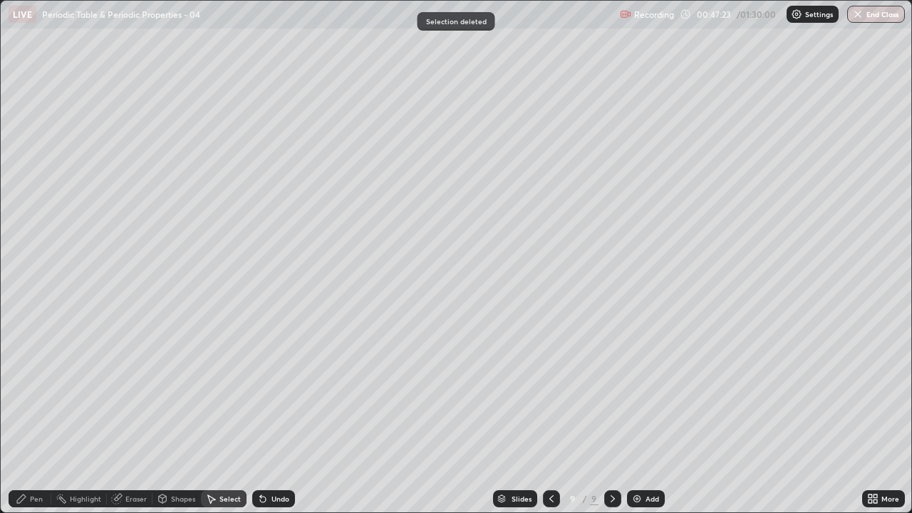
click at [45, 416] on div "Pen" at bounding box center [30, 498] width 43 height 17
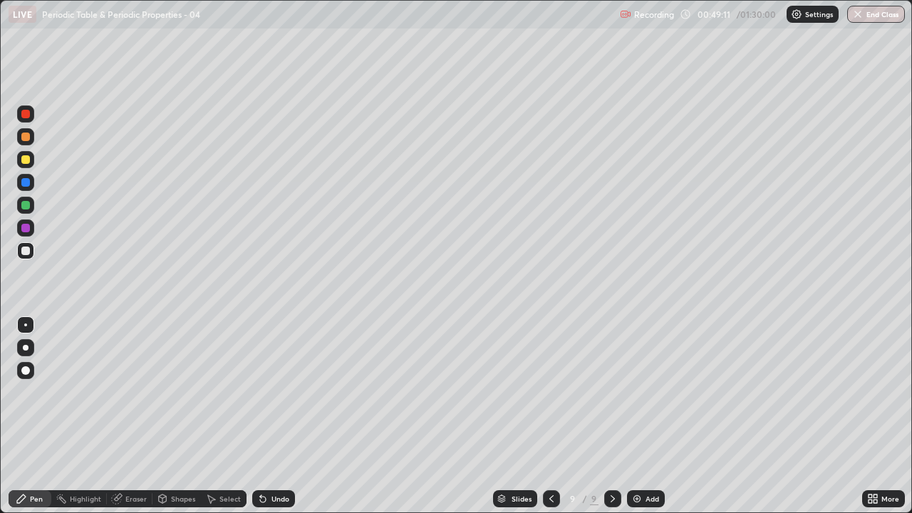
click at [633, 416] on img at bounding box center [636, 498] width 11 height 11
click at [131, 416] on div "Eraser" at bounding box center [135, 498] width 21 height 7
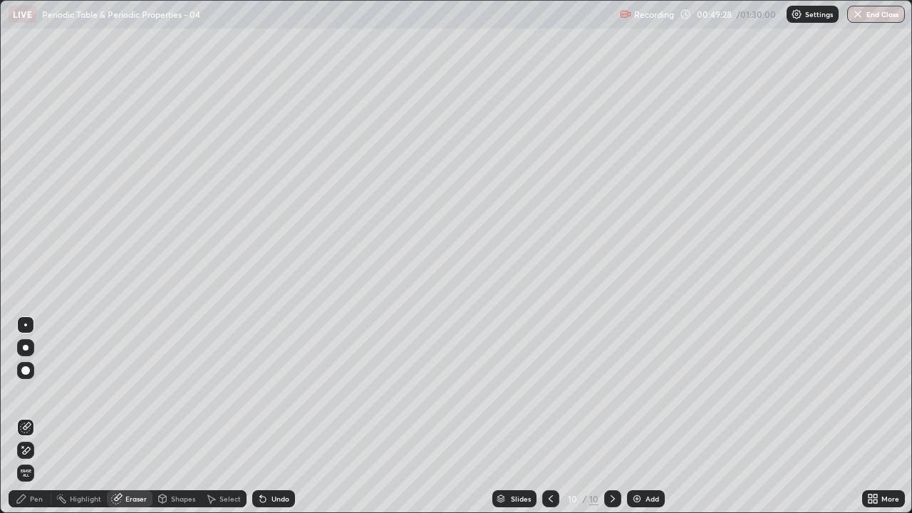
click at [27, 416] on div "Pen" at bounding box center [30, 498] width 43 height 17
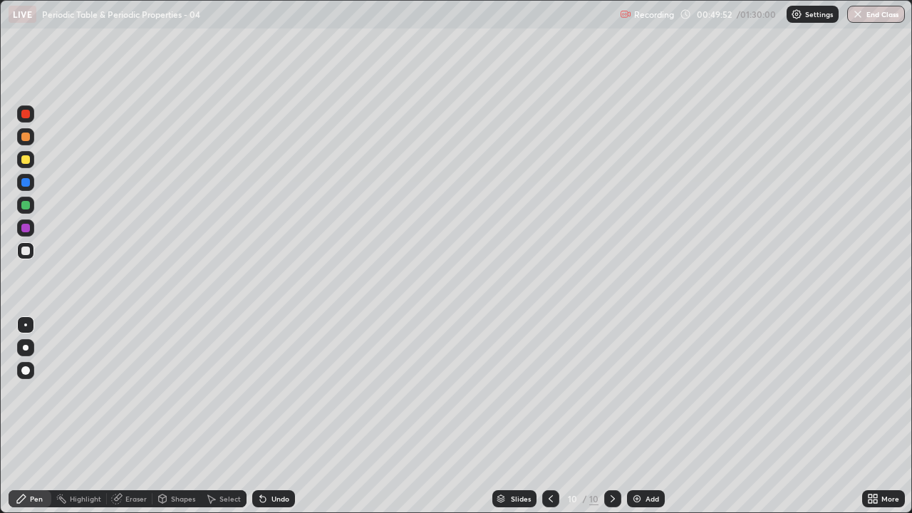
click at [271, 416] on div "Undo" at bounding box center [273, 498] width 43 height 17
click at [223, 416] on div "Select" at bounding box center [229, 498] width 21 height 7
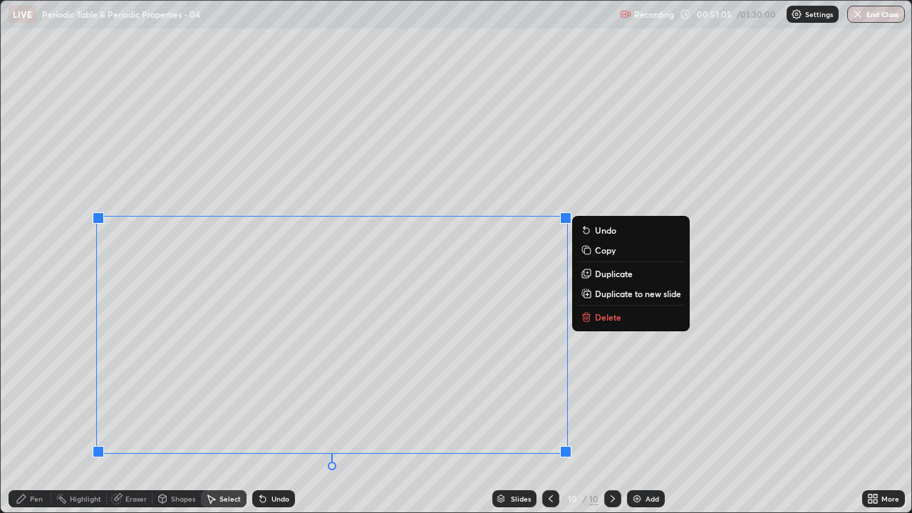
click at [605, 320] on p "Delete" at bounding box center [608, 316] width 26 height 11
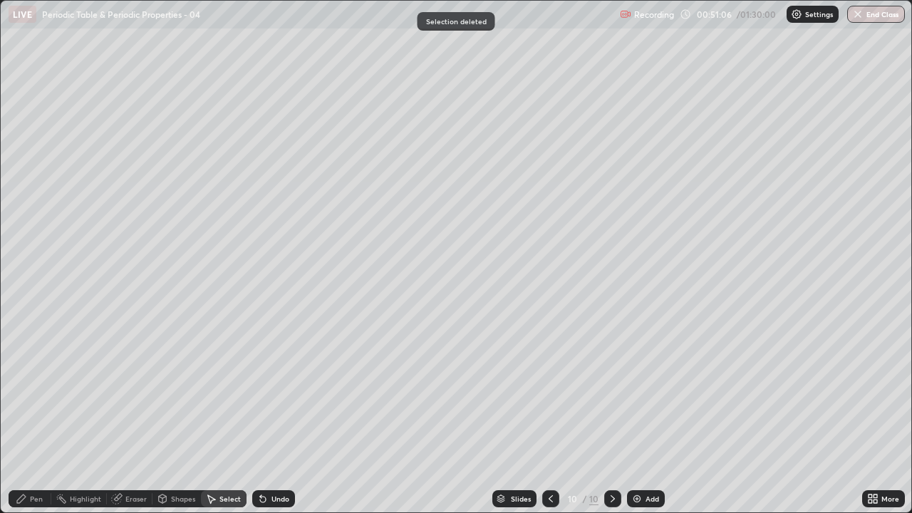
click at [33, 416] on div "Pen" at bounding box center [36, 498] width 13 height 7
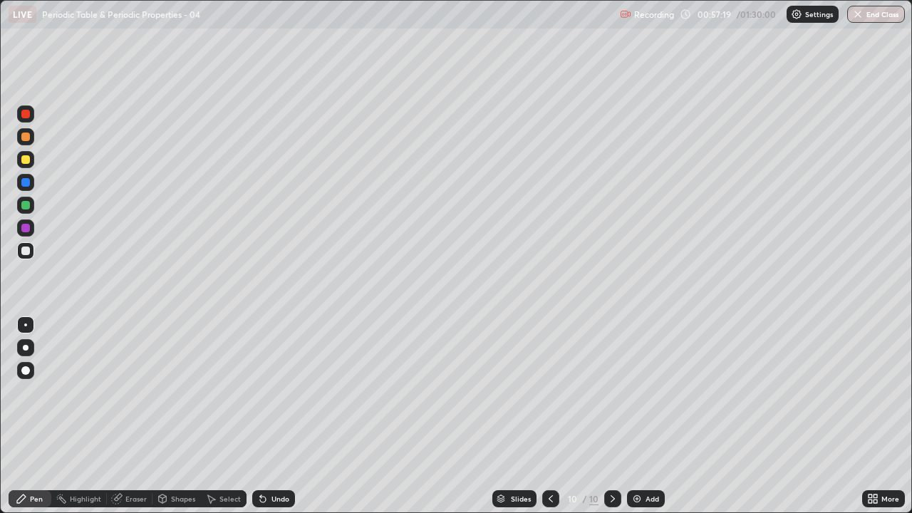
click at [631, 416] on img at bounding box center [636, 498] width 11 height 11
click at [634, 416] on img at bounding box center [636, 498] width 11 height 11
click at [221, 416] on div "Select" at bounding box center [229, 498] width 21 height 7
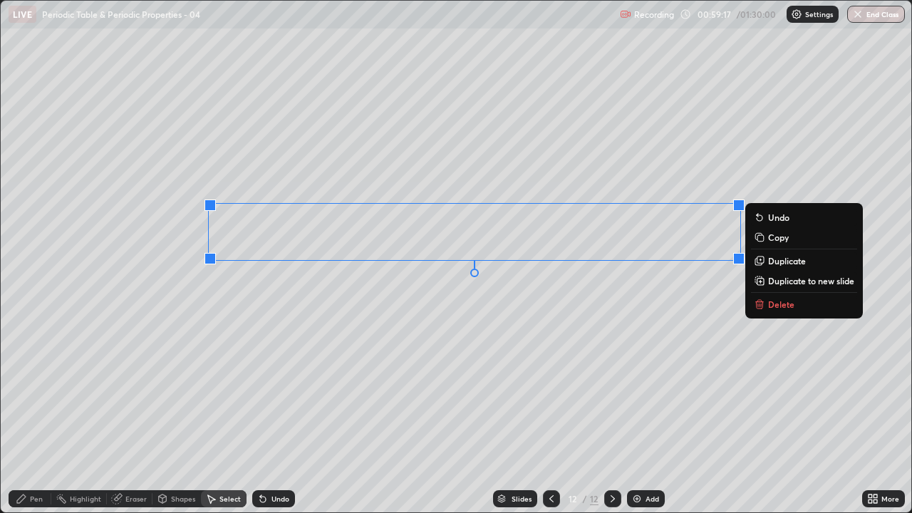
click at [32, 416] on div "Pen" at bounding box center [36, 498] width 13 height 7
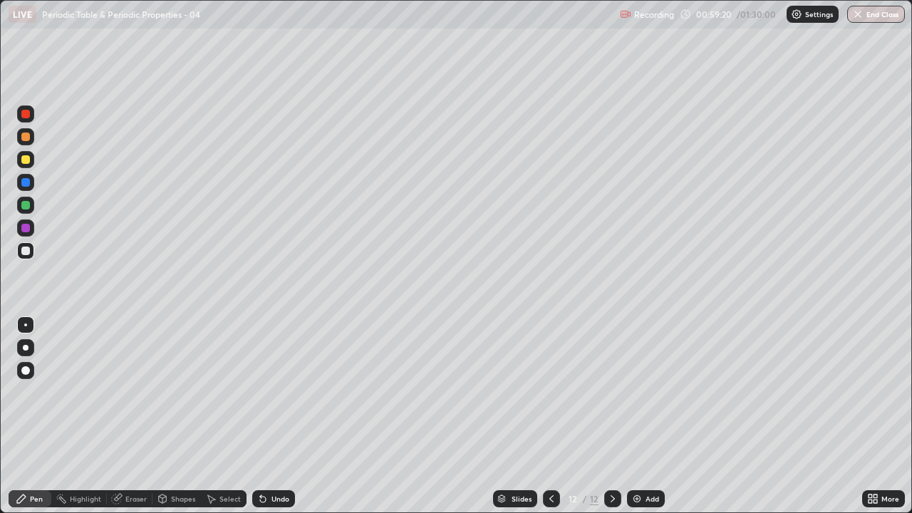
click at [271, 416] on div "Undo" at bounding box center [280, 498] width 18 height 7
click at [869, 416] on icon at bounding box center [870, 501] width 4 height 4
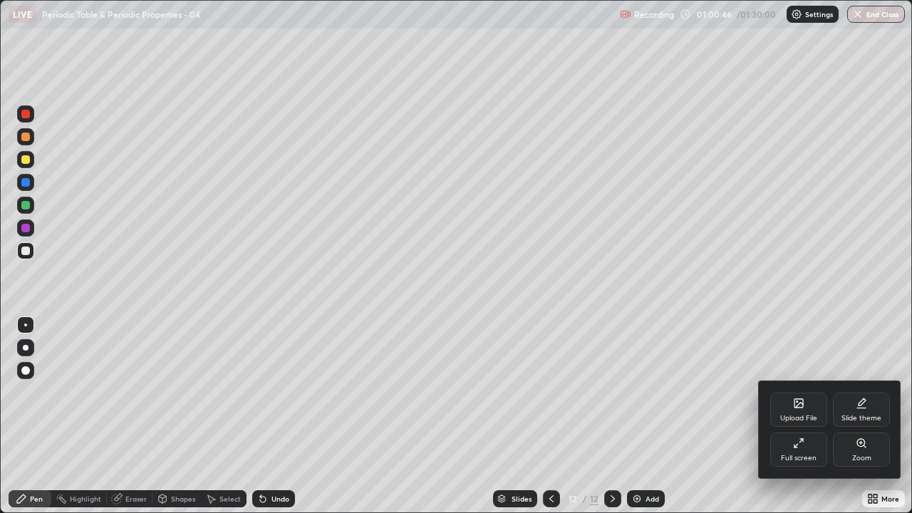
click at [805, 416] on div "Full screen" at bounding box center [798, 457] width 36 height 7
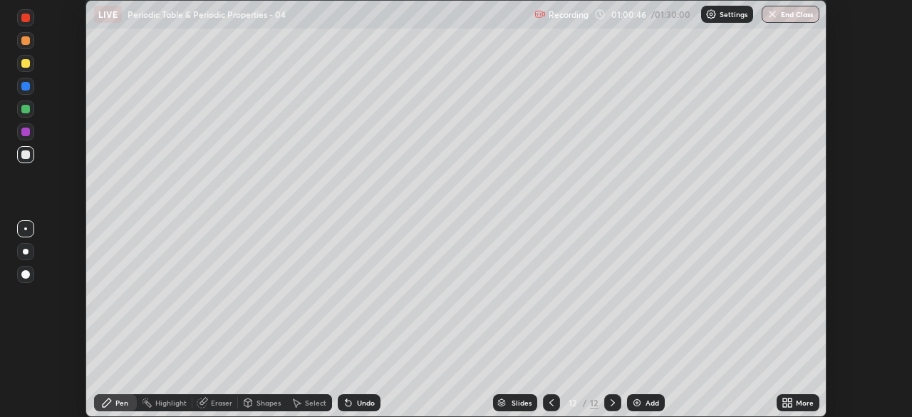
scroll to position [70795, 70300]
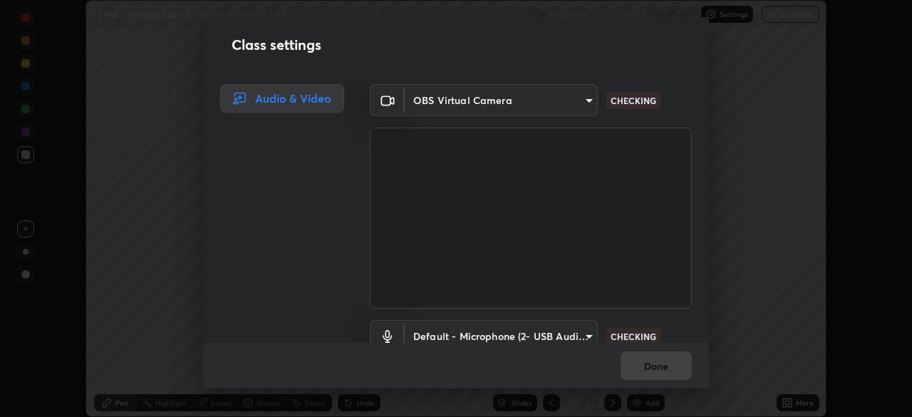
click at [576, 330] on body "Erase all LIVE Periodic Table & Periodic Properties - 04 Recording 01:01:04 / 0…" at bounding box center [456, 208] width 912 height 417
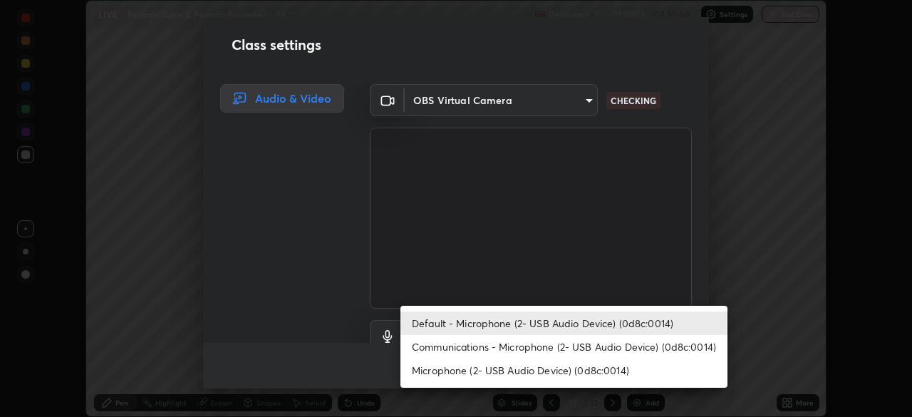
scroll to position [13, 0]
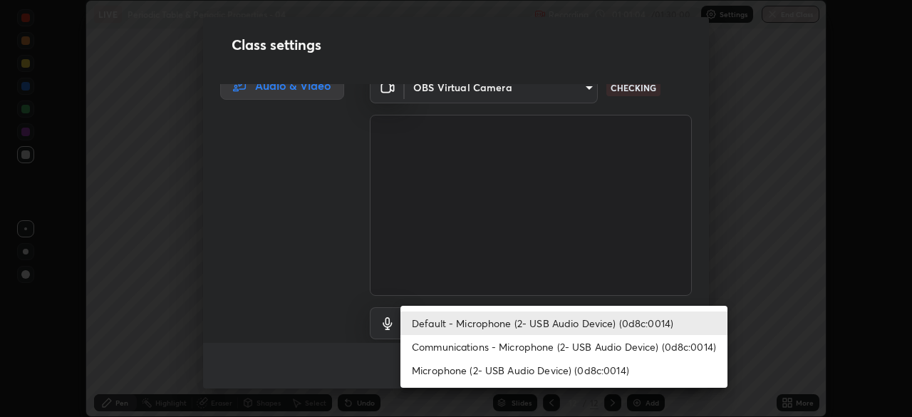
click at [573, 349] on li "Communications - Microphone (2- USB Audio Device) (0d8c:0014)" at bounding box center [563, 346] width 327 height 23
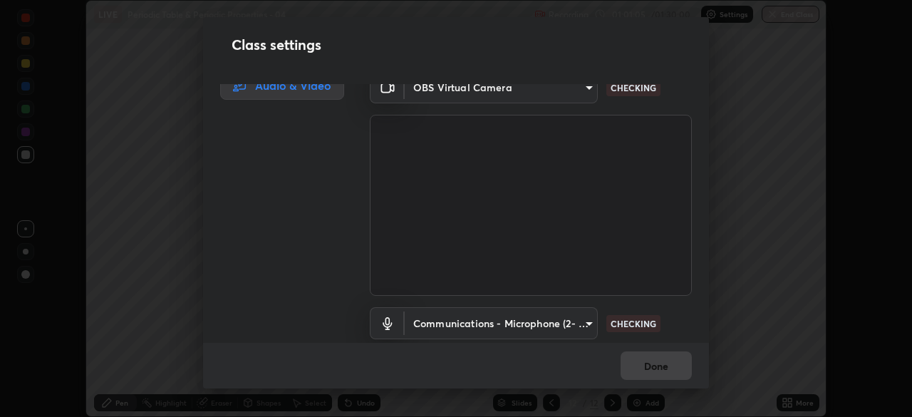
click at [579, 323] on body "Erase all LIVE Periodic Table & Periodic Properties - 04 Recording 01:01:05 / 0…" at bounding box center [456, 208] width 912 height 417
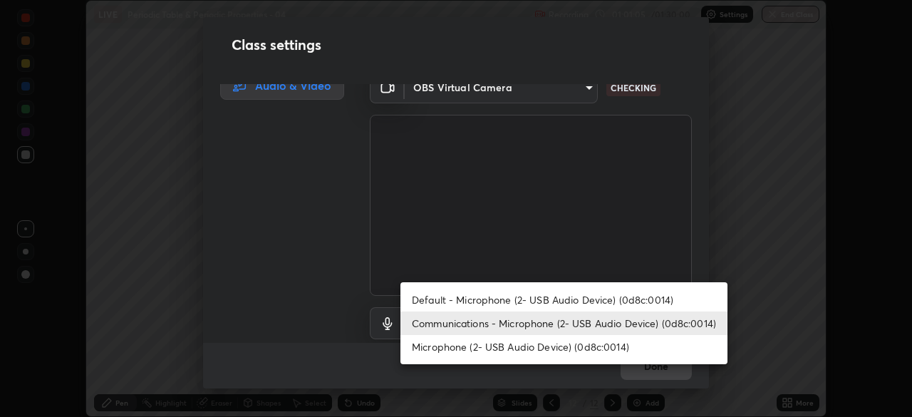
click at [582, 298] on li "Default - Microphone (2- USB Audio Device) (0d8c:0014)" at bounding box center [563, 299] width 327 height 23
type input "default"
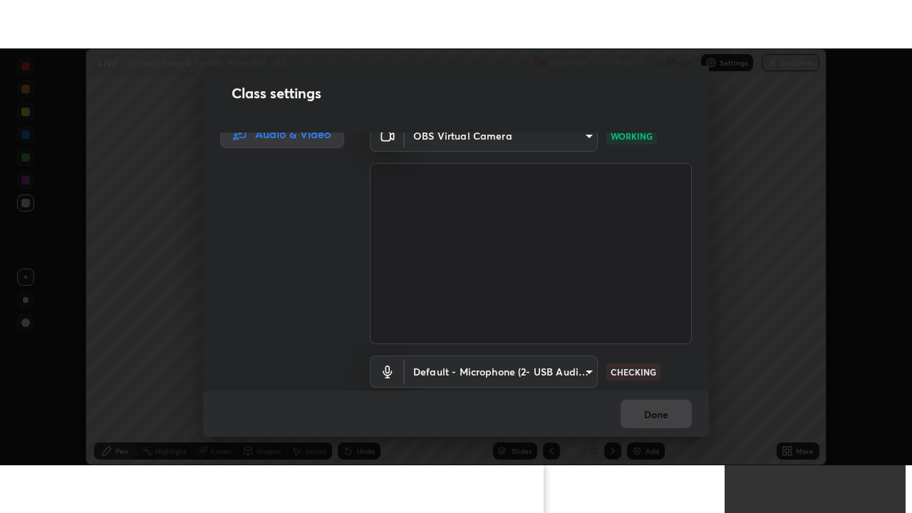
scroll to position [65, 0]
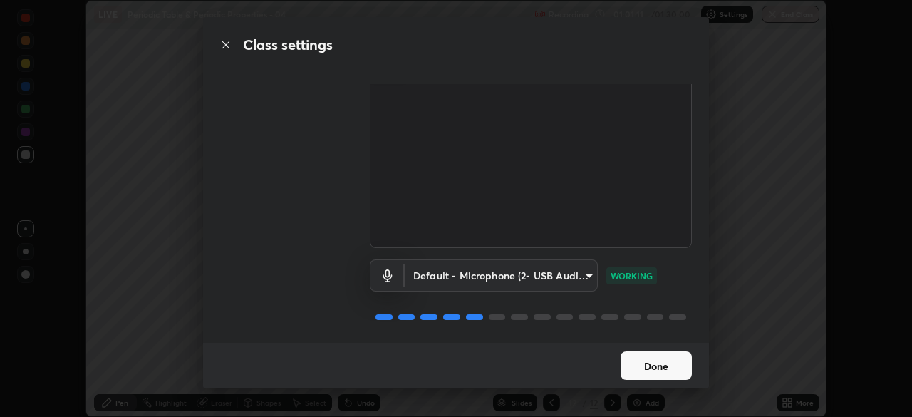
click at [647, 361] on button "Done" at bounding box center [655, 365] width 71 height 28
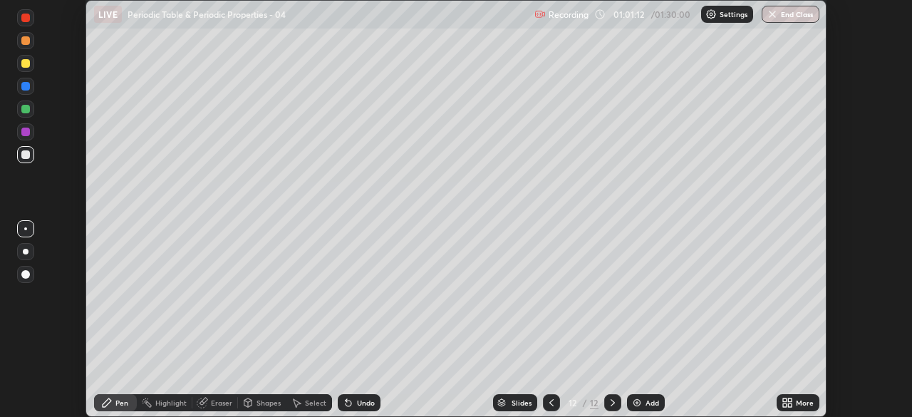
click at [785, 405] on icon at bounding box center [785, 405] width 4 height 4
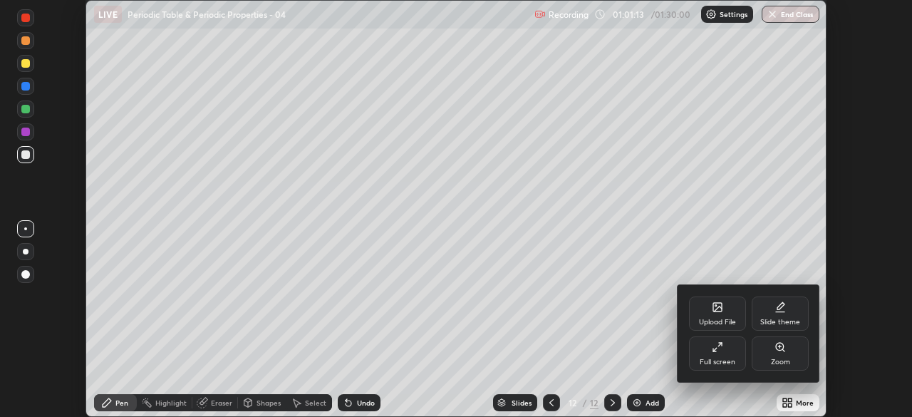
click at [736, 351] on div "Full screen" at bounding box center [717, 353] width 57 height 34
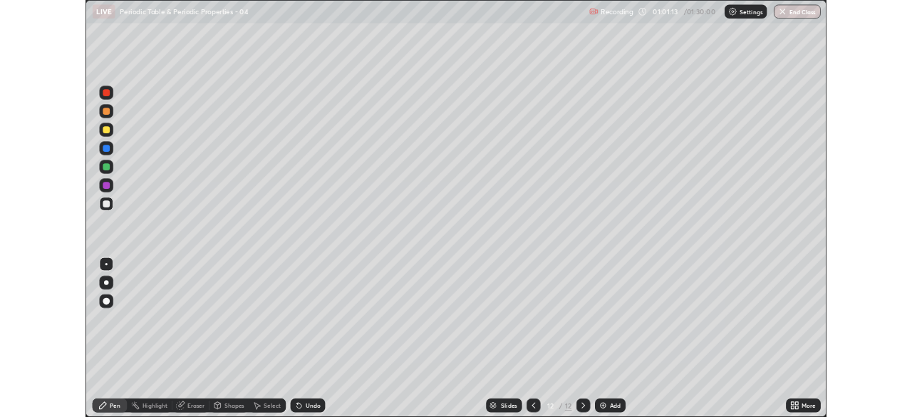
scroll to position [513, 912]
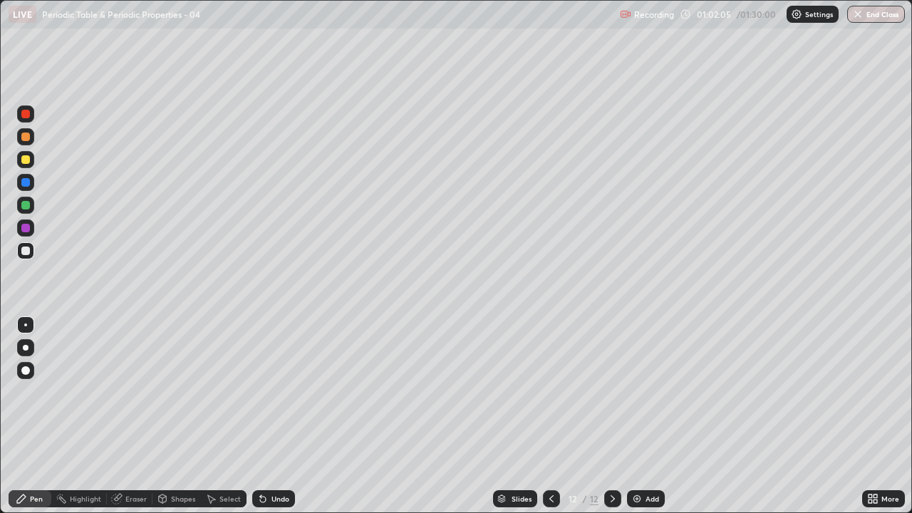
click at [634, 416] on img at bounding box center [636, 498] width 11 height 11
click at [219, 416] on div "Select" at bounding box center [229, 498] width 21 height 7
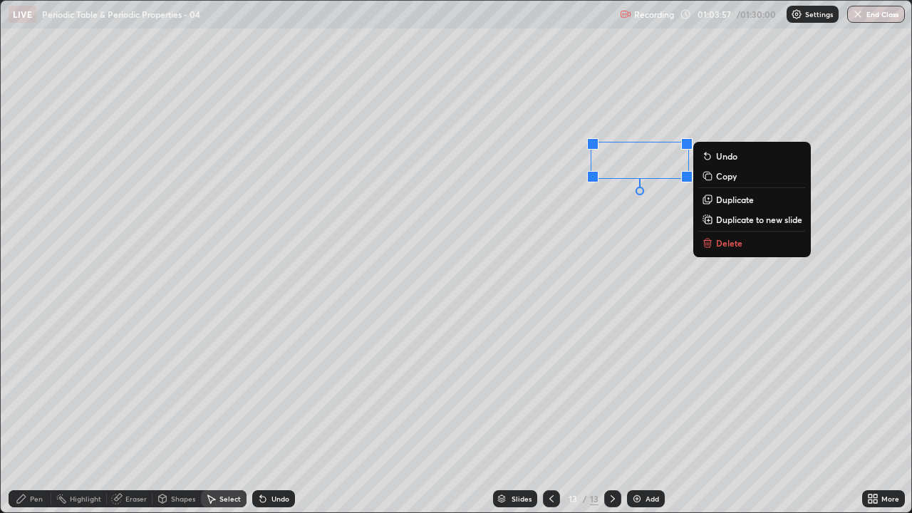
click at [26, 416] on icon at bounding box center [21, 498] width 11 height 11
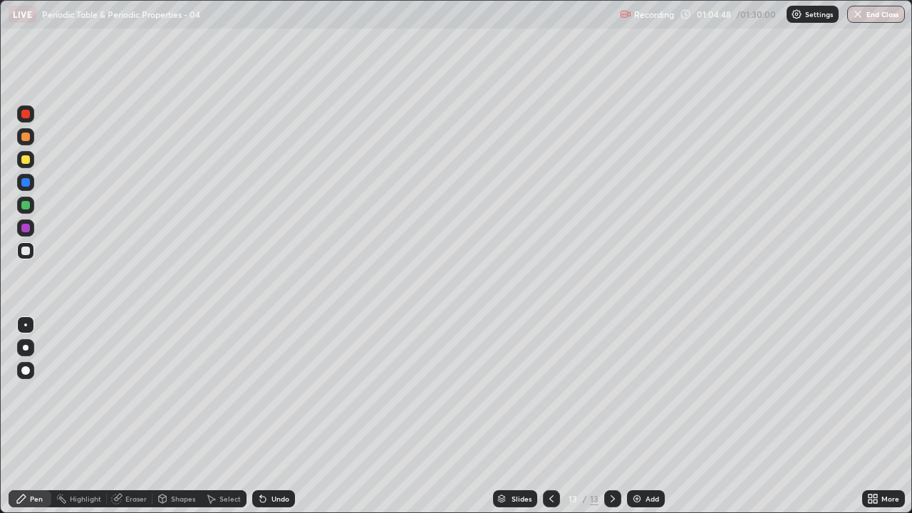
click at [129, 416] on div "Eraser" at bounding box center [135, 498] width 21 height 7
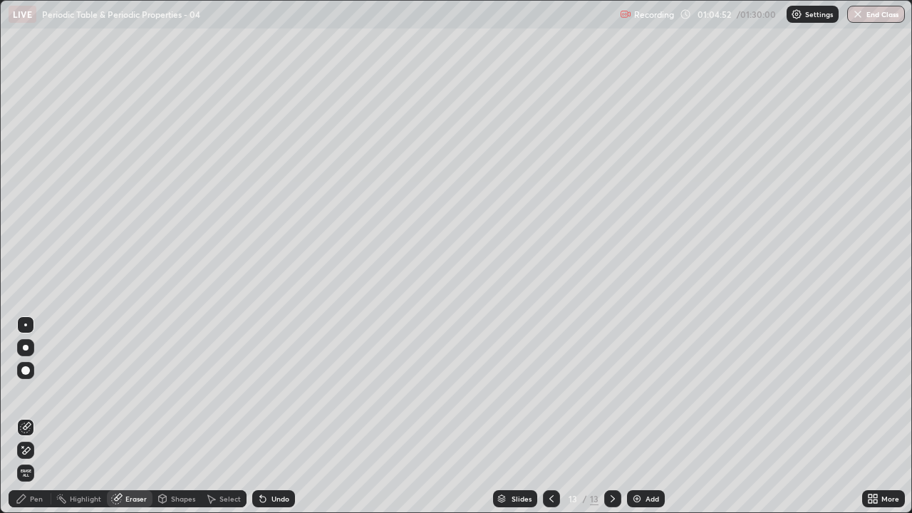
click at [36, 416] on div "Pen" at bounding box center [36, 498] width 13 height 7
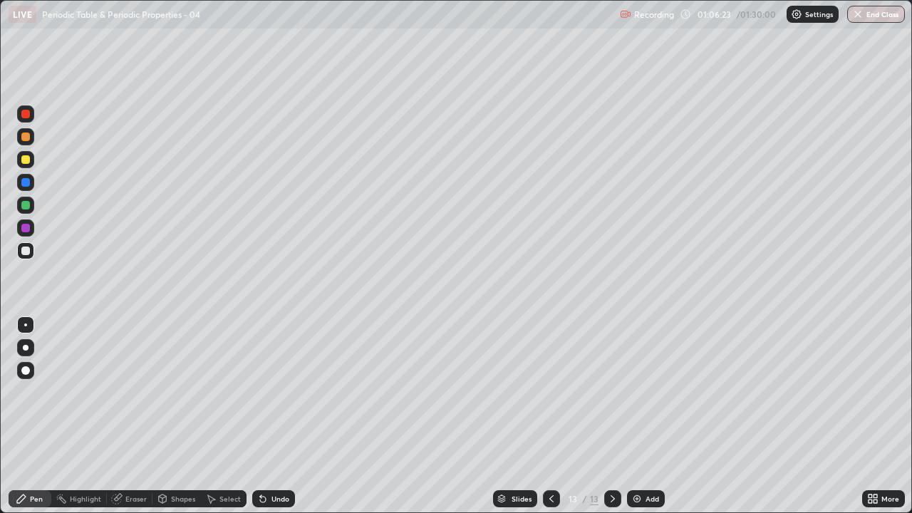
click at [219, 416] on div "Select" at bounding box center [229, 498] width 21 height 7
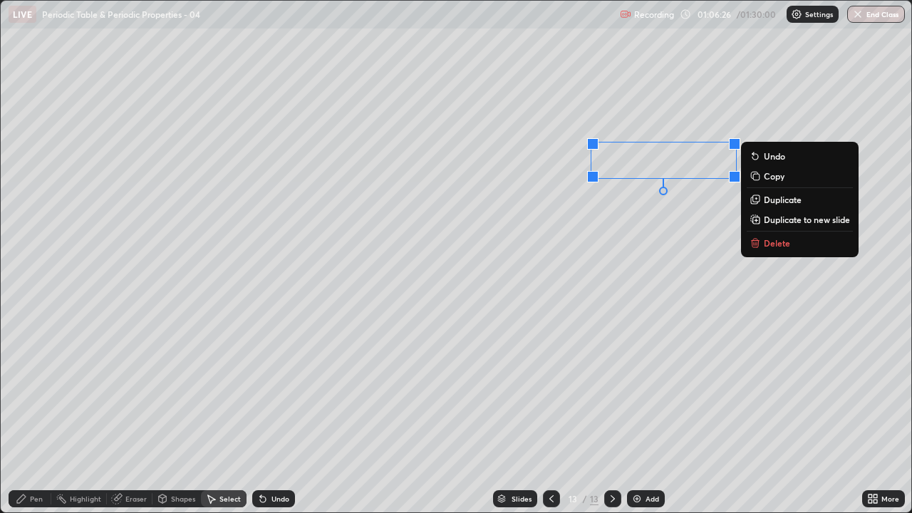
click at [777, 239] on p "Delete" at bounding box center [776, 242] width 26 height 11
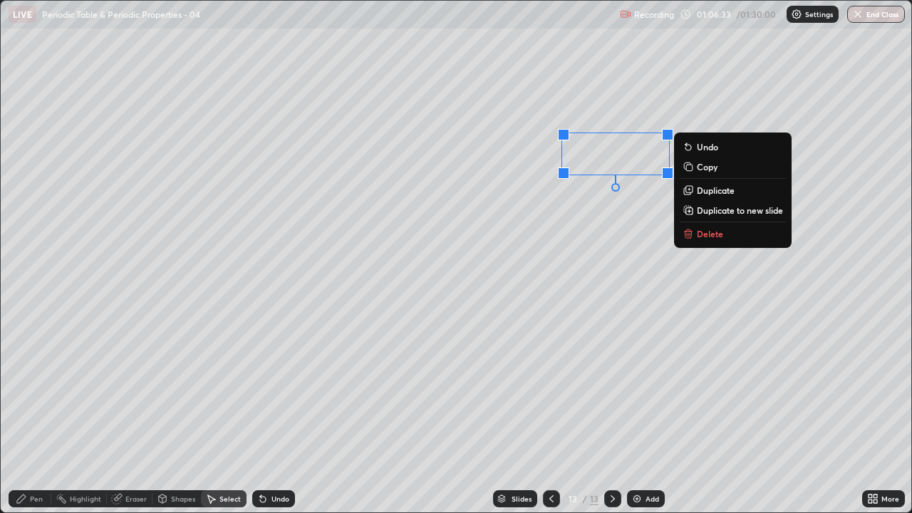
click at [597, 201] on div "0 ° Undo Copy Duplicate Duplicate to new slide Delete" at bounding box center [456, 256] width 910 height 511
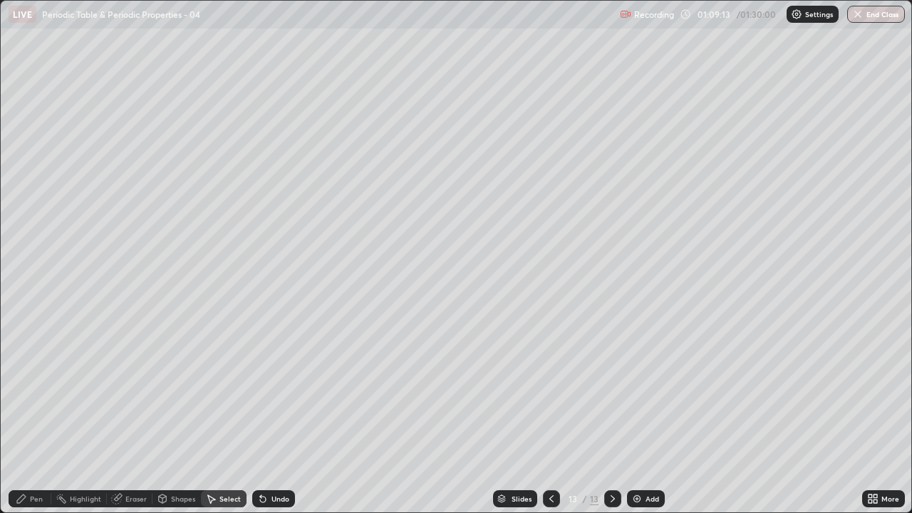
click at [27, 416] on div "Pen" at bounding box center [30, 498] width 43 height 17
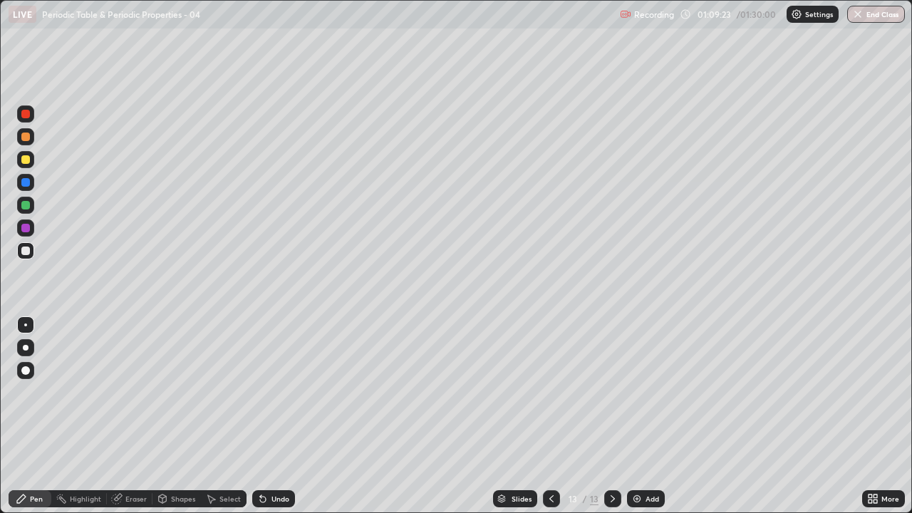
click at [283, 416] on div "Undo" at bounding box center [273, 498] width 43 height 17
click at [868, 416] on icon at bounding box center [870, 496] width 4 height 4
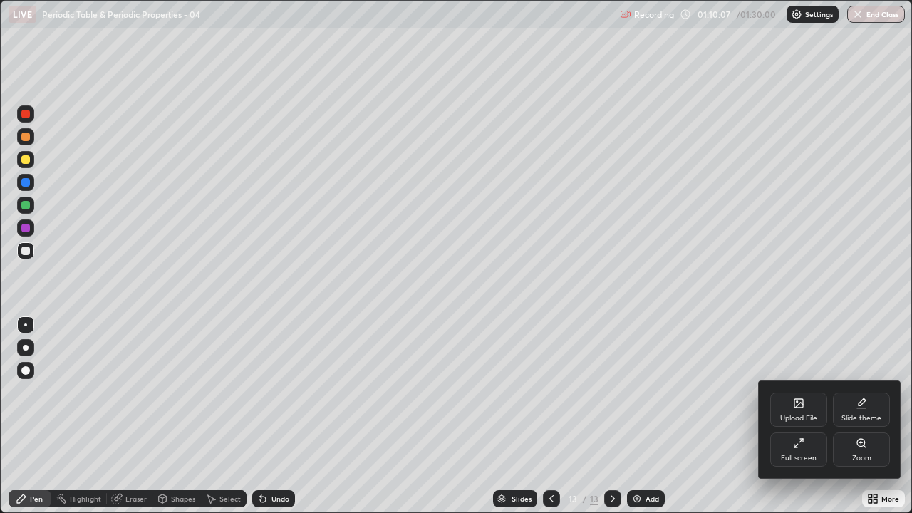
click at [801, 416] on icon at bounding box center [798, 442] width 11 height 11
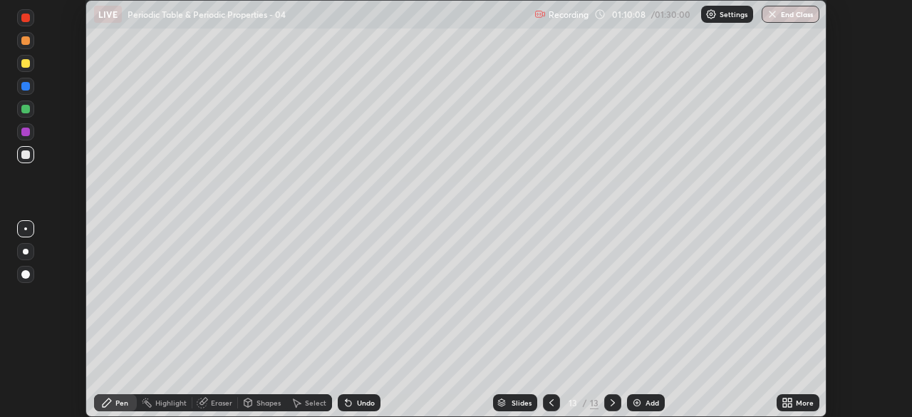
scroll to position [70795, 70300]
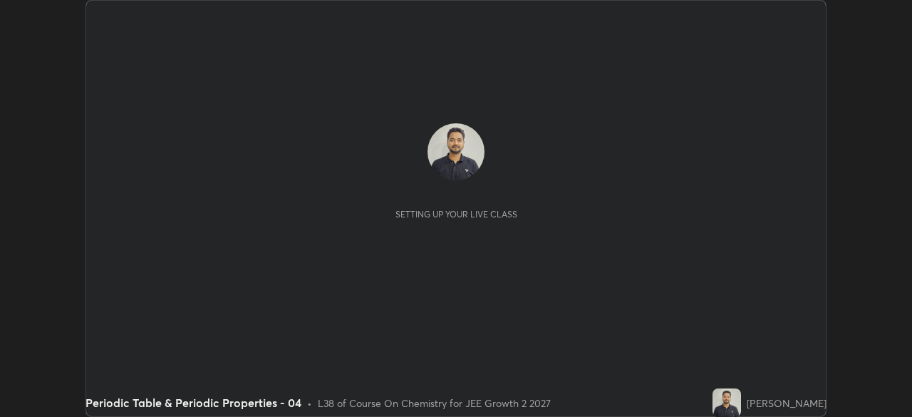
scroll to position [417, 911]
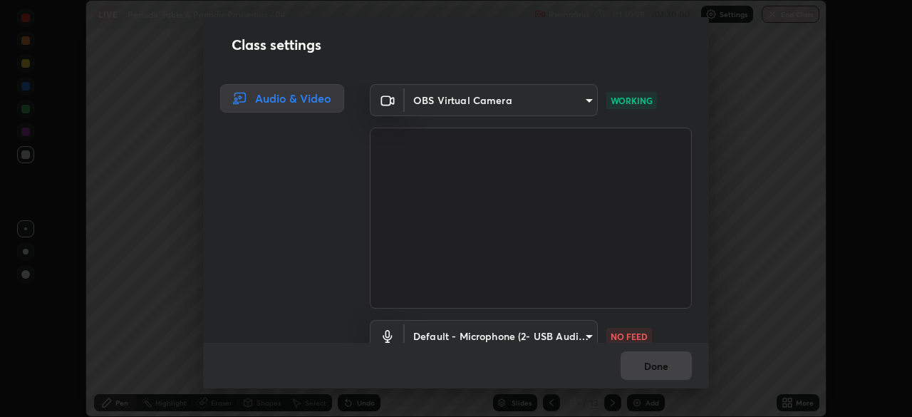
click at [585, 336] on body "Erase all LIVE Periodic Table & Periodic Properties - 04 Recording 01:10:28 / 0…" at bounding box center [456, 208] width 912 height 417
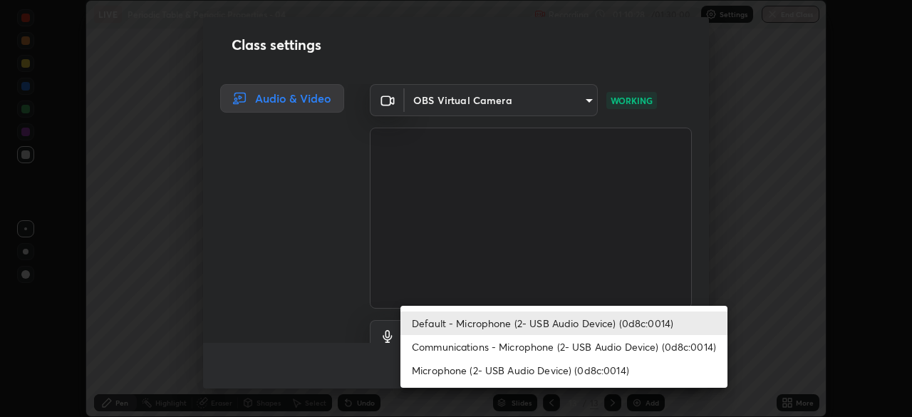
scroll to position [13, 0]
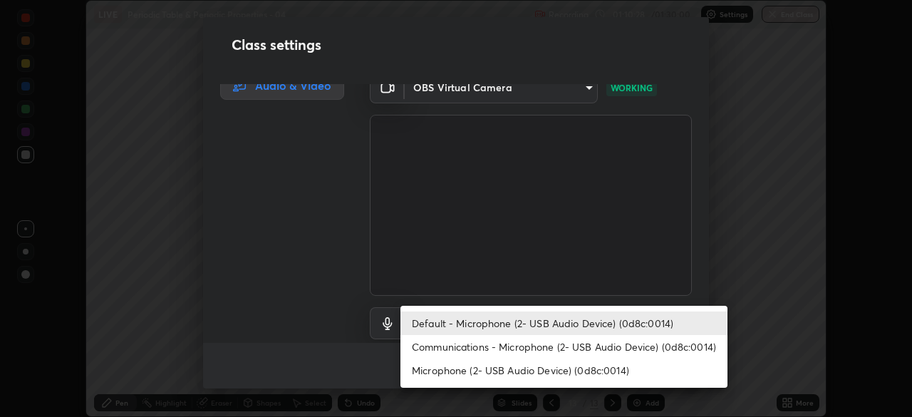
click at [590, 345] on li "Communications - Microphone (2- USB Audio Device) (0d8c:0014)" at bounding box center [563, 346] width 327 height 23
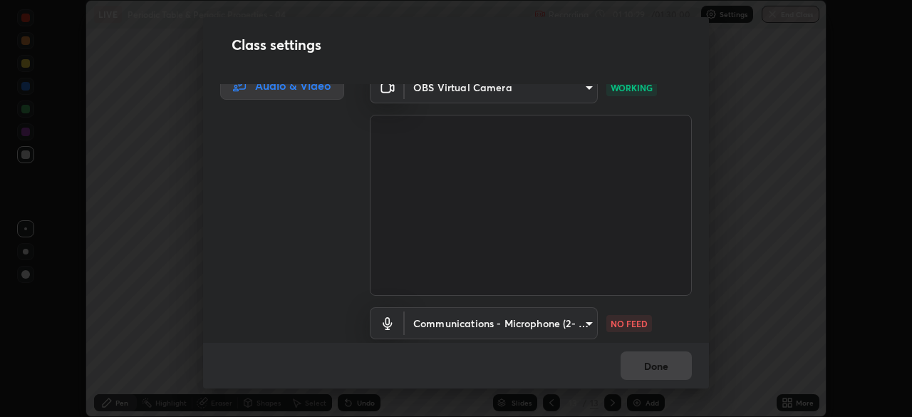
click at [587, 319] on body "Erase all LIVE Periodic Table & Periodic Properties - 04 Recording 01:10:29 / 0…" at bounding box center [456, 208] width 912 height 417
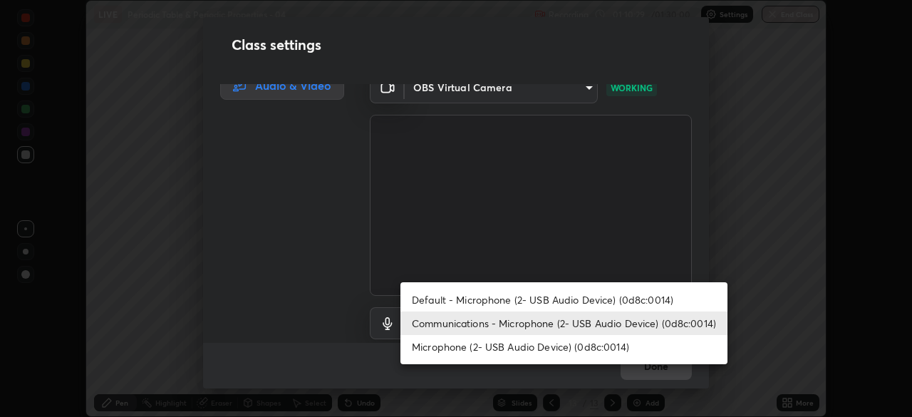
click at [581, 298] on li "Default - Microphone (2- USB Audio Device) (0d8c:0014)" at bounding box center [563, 299] width 327 height 23
type input "default"
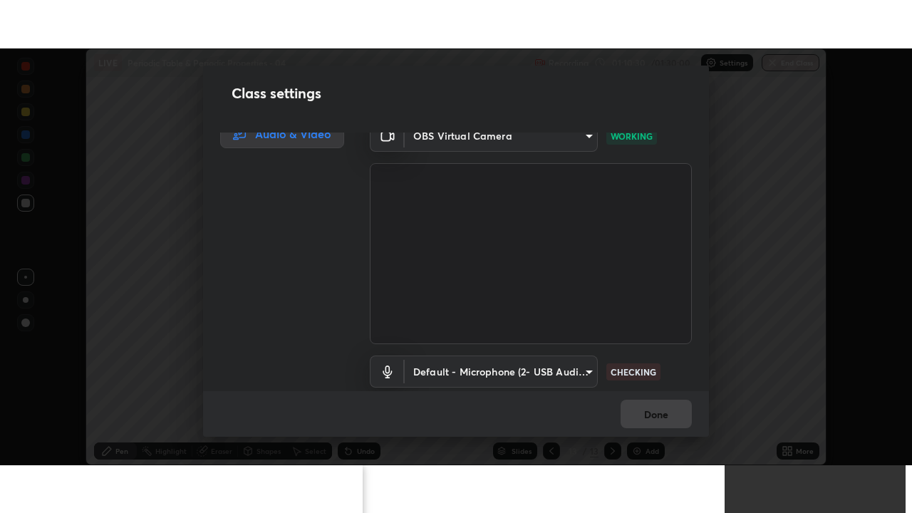
scroll to position [65, 0]
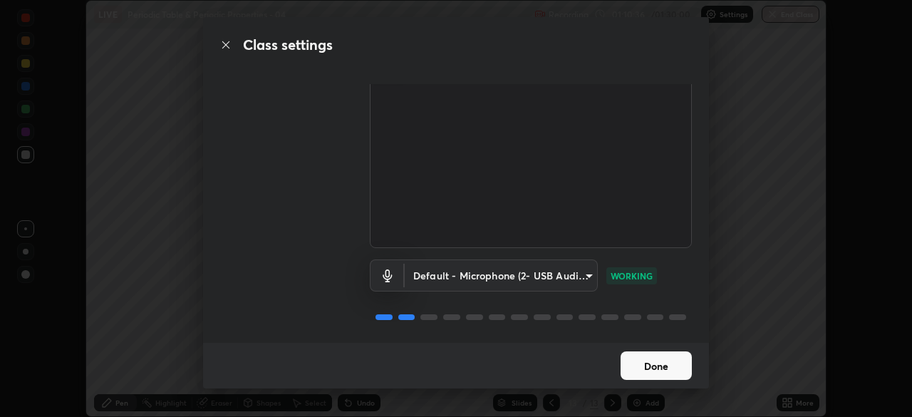
click at [651, 365] on button "Done" at bounding box center [655, 365] width 71 height 28
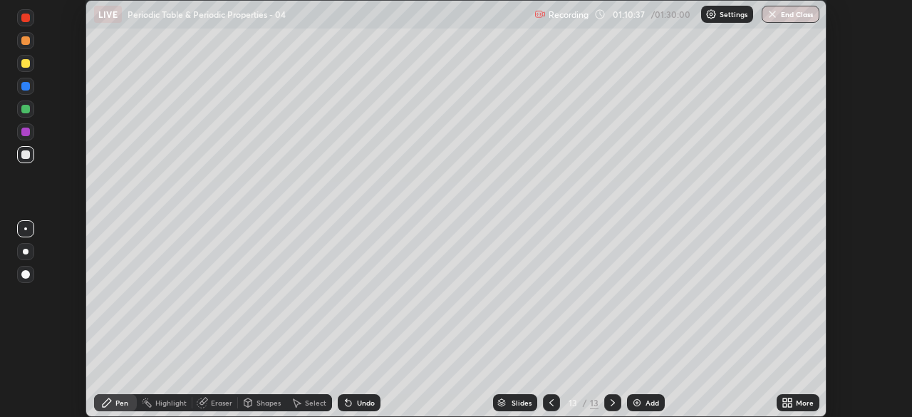
click at [788, 404] on icon at bounding box center [790, 405] width 4 height 4
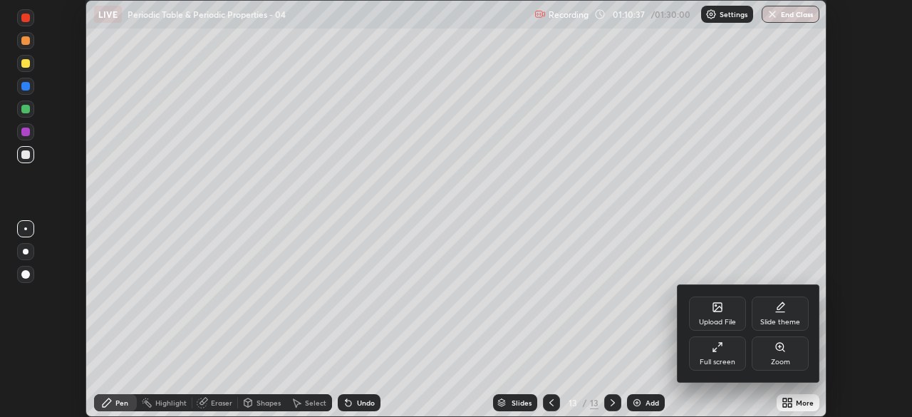
click at [735, 351] on div "Full screen" at bounding box center [717, 353] width 57 height 34
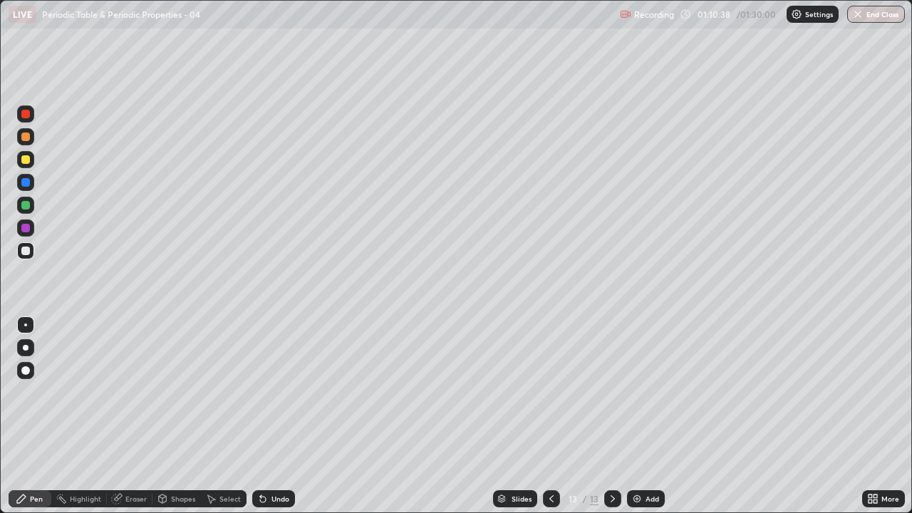
scroll to position [513, 912]
click at [641, 416] on img at bounding box center [636, 498] width 11 height 11
click at [549, 416] on icon at bounding box center [551, 498] width 4 height 7
click at [610, 416] on icon at bounding box center [612, 498] width 4 height 7
click at [550, 416] on icon at bounding box center [550, 498] width 11 height 11
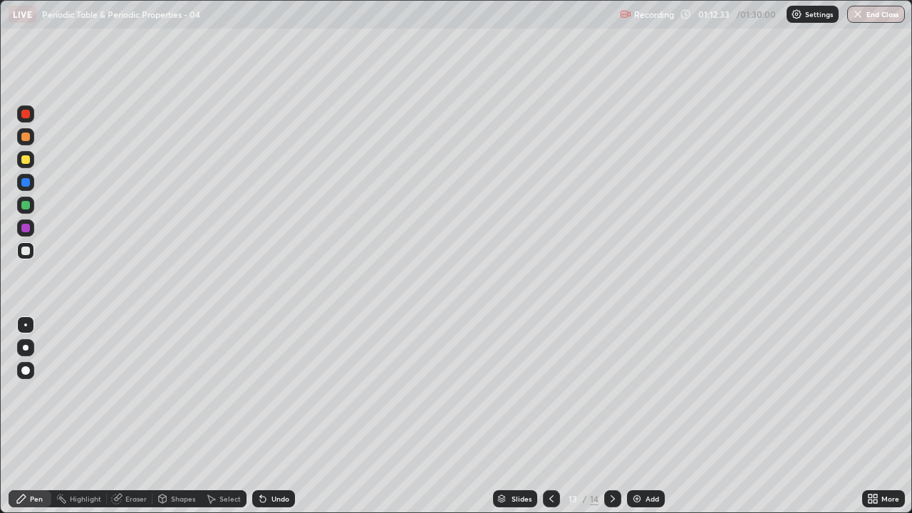
click at [611, 416] on icon at bounding box center [612, 498] width 11 height 11
click at [128, 416] on div "Eraser" at bounding box center [130, 498] width 46 height 17
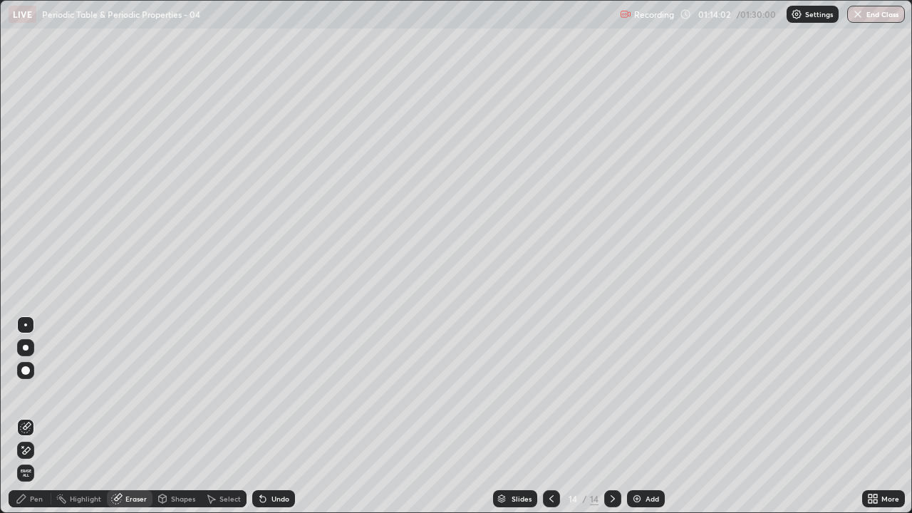
click at [33, 416] on div "Pen" at bounding box center [30, 498] width 43 height 17
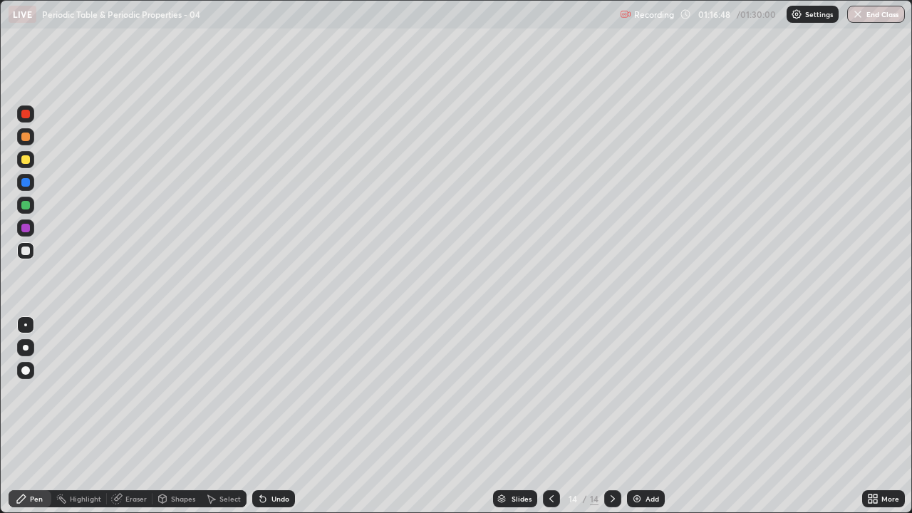
click at [637, 416] on img at bounding box center [636, 498] width 11 height 11
click at [127, 416] on div "Eraser" at bounding box center [130, 498] width 46 height 17
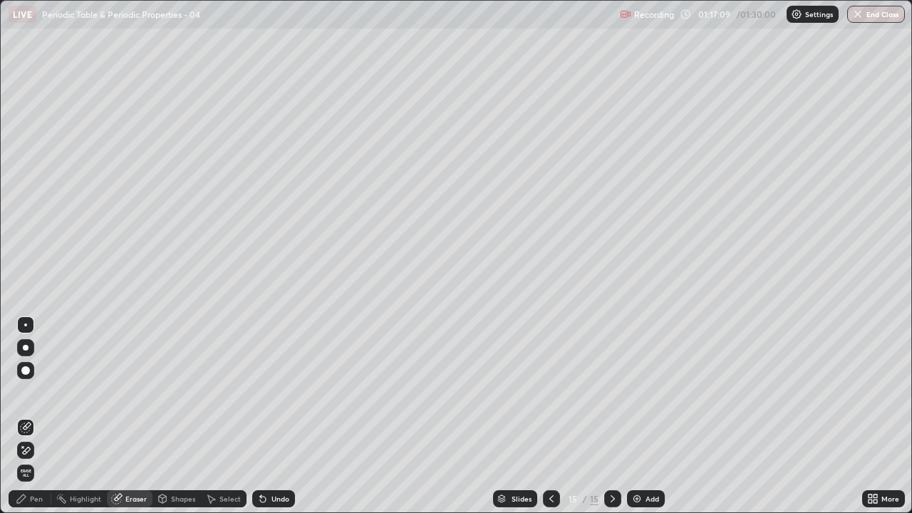
click at [32, 416] on div "Pen" at bounding box center [36, 498] width 13 height 7
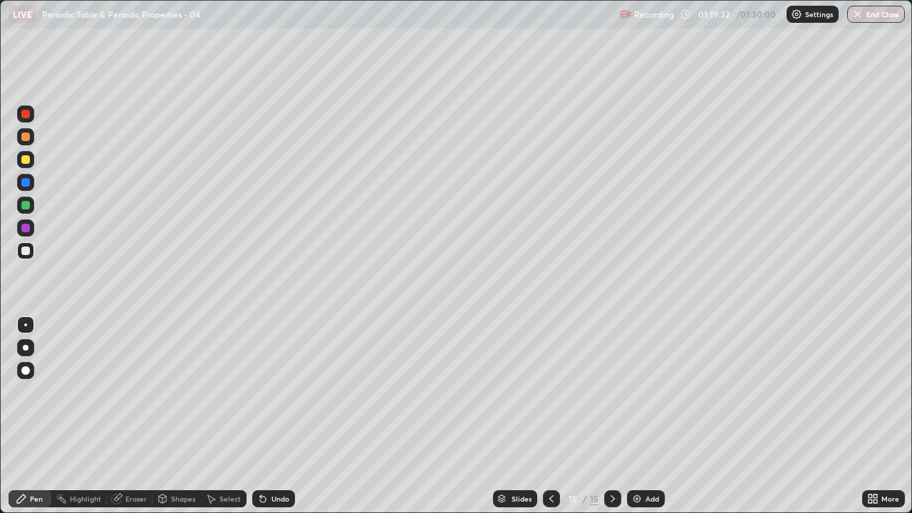
click at [636, 416] on img at bounding box center [636, 498] width 11 height 11
click at [272, 416] on div "Undo" at bounding box center [280, 498] width 18 height 7
click at [268, 416] on div "Undo" at bounding box center [273, 498] width 43 height 17
click at [265, 416] on icon at bounding box center [262, 498] width 11 height 11
click at [273, 416] on div "Undo" at bounding box center [280, 498] width 18 height 7
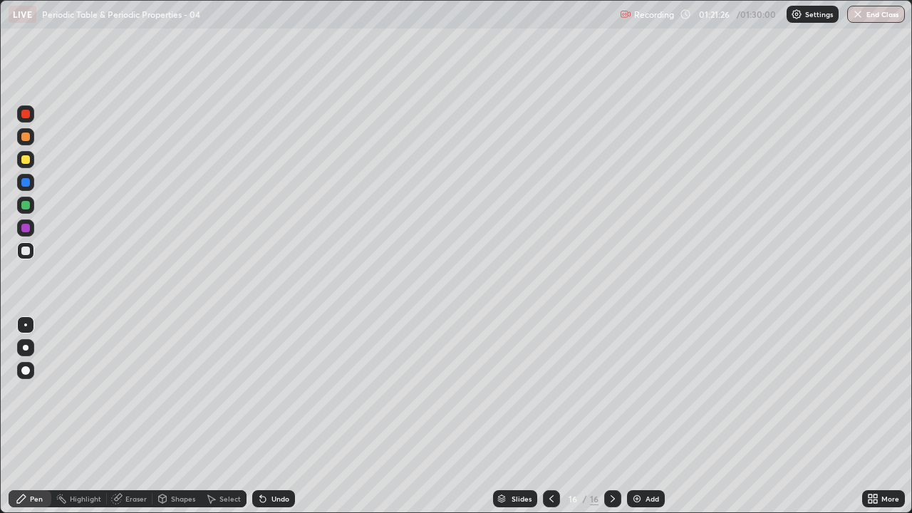
click at [291, 416] on div "Undo" at bounding box center [273, 498] width 43 height 17
click at [286, 416] on div "Undo" at bounding box center [280, 498] width 18 height 7
click at [283, 416] on div "Undo" at bounding box center [280, 498] width 18 height 7
click at [278, 416] on div "Undo" at bounding box center [280, 498] width 18 height 7
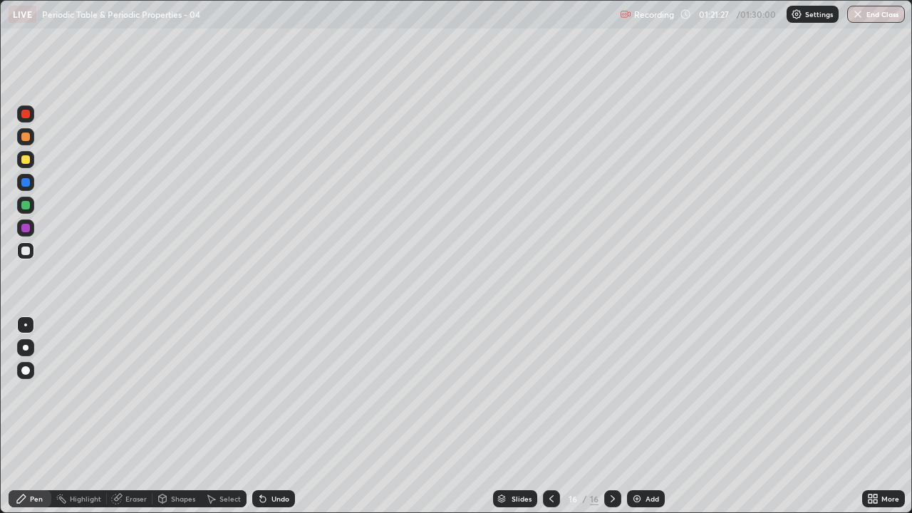
click at [277, 416] on div "Undo" at bounding box center [280, 498] width 18 height 7
click at [279, 416] on div "Undo" at bounding box center [280, 498] width 18 height 7
click at [281, 416] on div "Undo" at bounding box center [280, 498] width 18 height 7
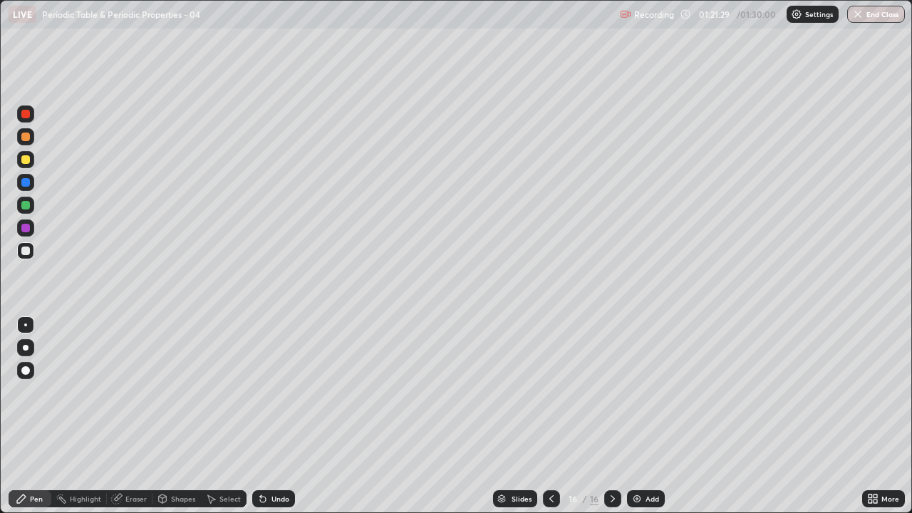
click at [281, 416] on div "Undo" at bounding box center [280, 498] width 18 height 7
click at [282, 416] on div "Undo" at bounding box center [280, 498] width 18 height 7
click at [282, 416] on div "Undo" at bounding box center [273, 498] width 43 height 17
click at [631, 416] on img at bounding box center [636, 498] width 11 height 11
click at [549, 416] on div at bounding box center [551, 498] width 17 height 17
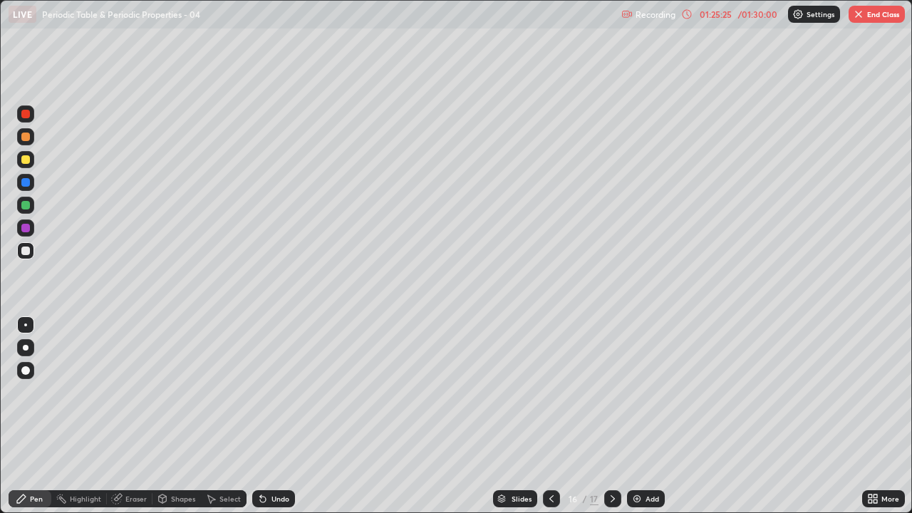
click at [610, 416] on icon at bounding box center [612, 498] width 11 height 11
click at [268, 416] on div "Undo" at bounding box center [273, 498] width 43 height 17
click at [266, 416] on icon at bounding box center [262, 498] width 11 height 11
click at [268, 416] on div "Undo" at bounding box center [273, 498] width 43 height 17
click at [870, 20] on button "End Class" at bounding box center [876, 14] width 56 height 17
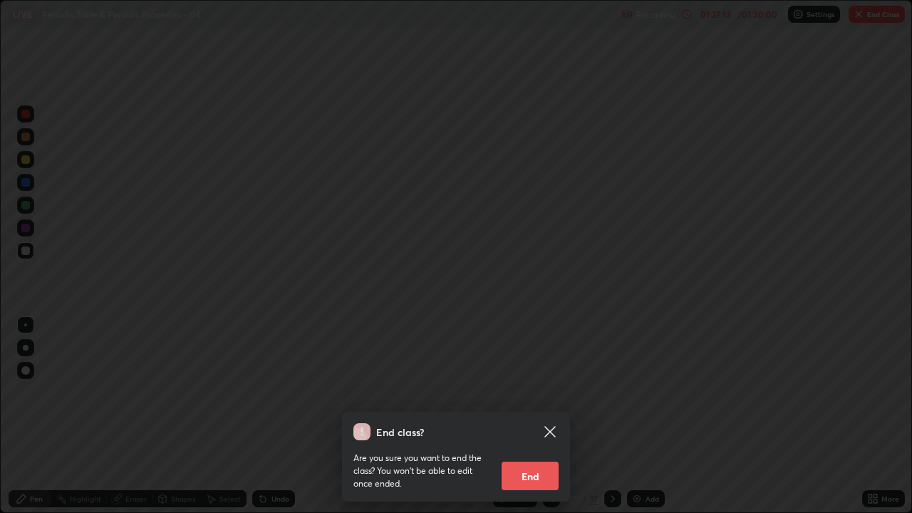
click at [518, 416] on button "End" at bounding box center [529, 475] width 57 height 28
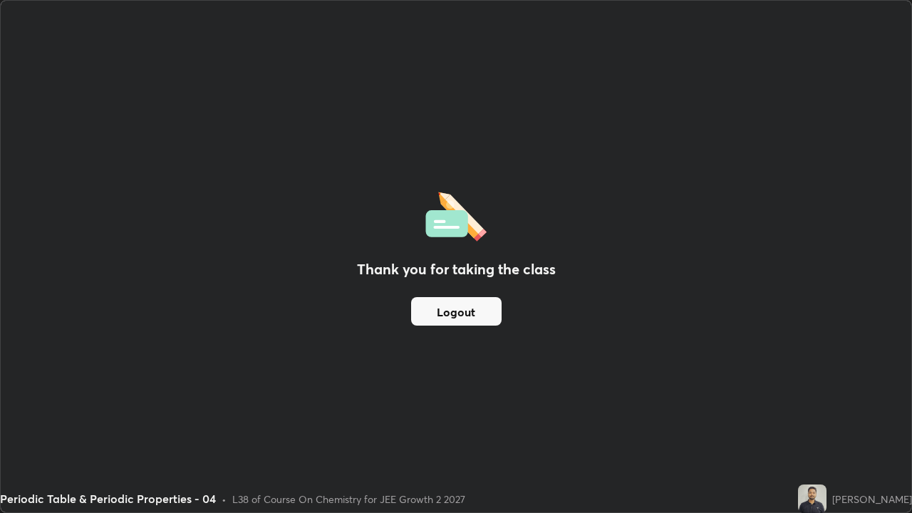
click at [471, 301] on button "Logout" at bounding box center [456, 311] width 90 height 28
